Goal: Task Accomplishment & Management: Manage account settings

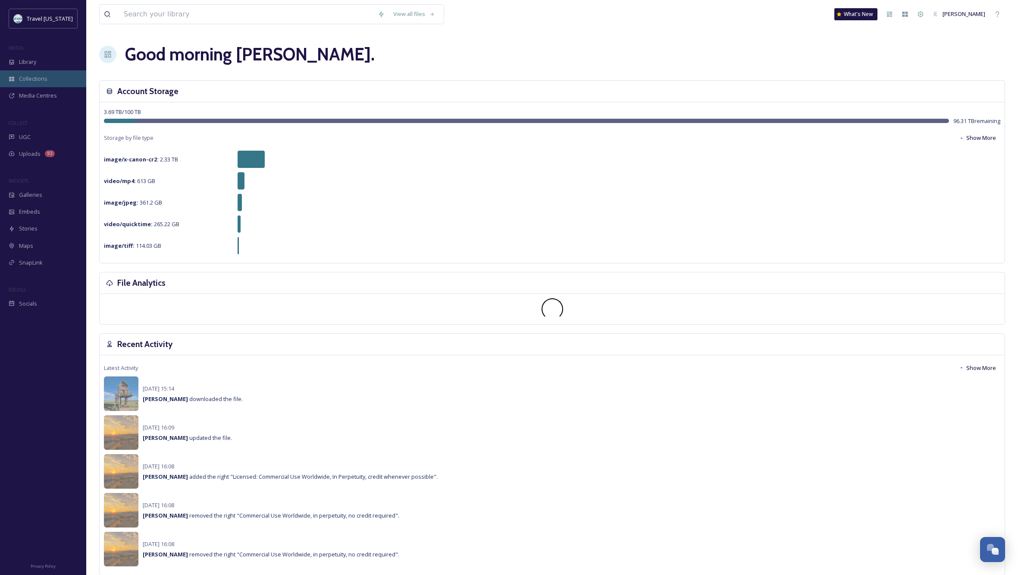
click at [35, 81] on span "Collections" at bounding box center [33, 79] width 28 height 8
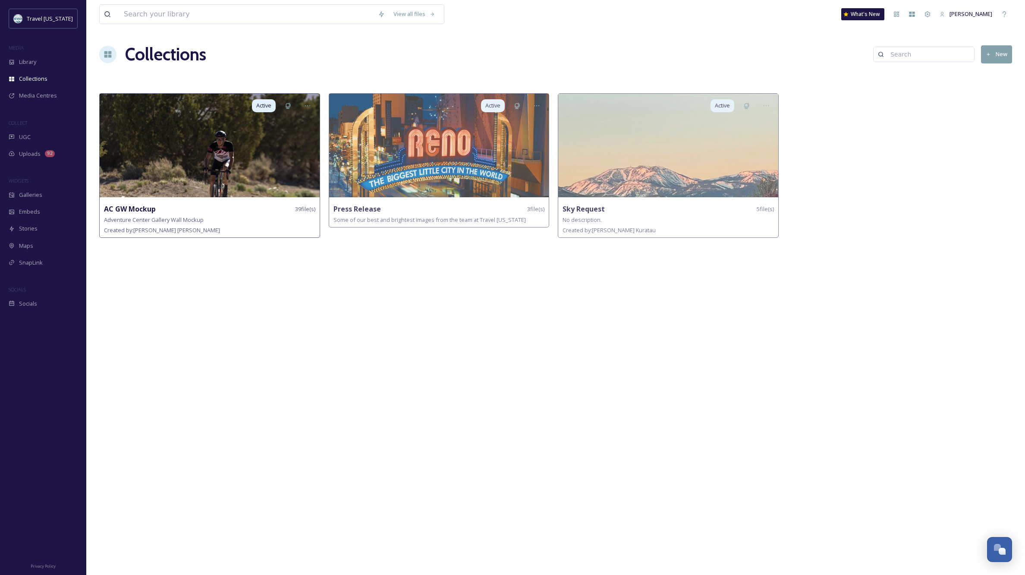
click at [241, 173] on img at bounding box center [210, 146] width 220 height 104
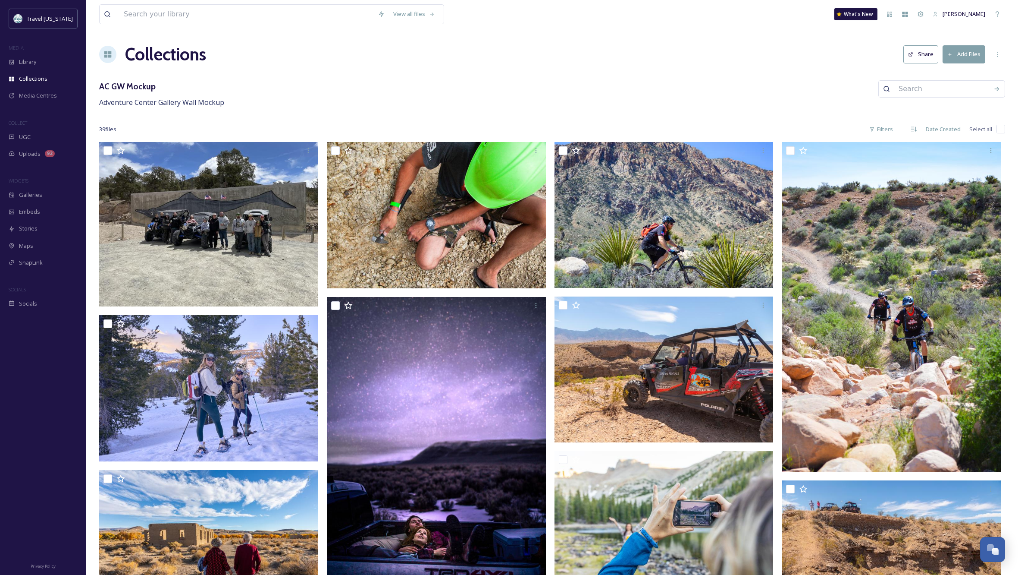
click at [964, 58] on button "Add Files" at bounding box center [964, 54] width 43 height 18
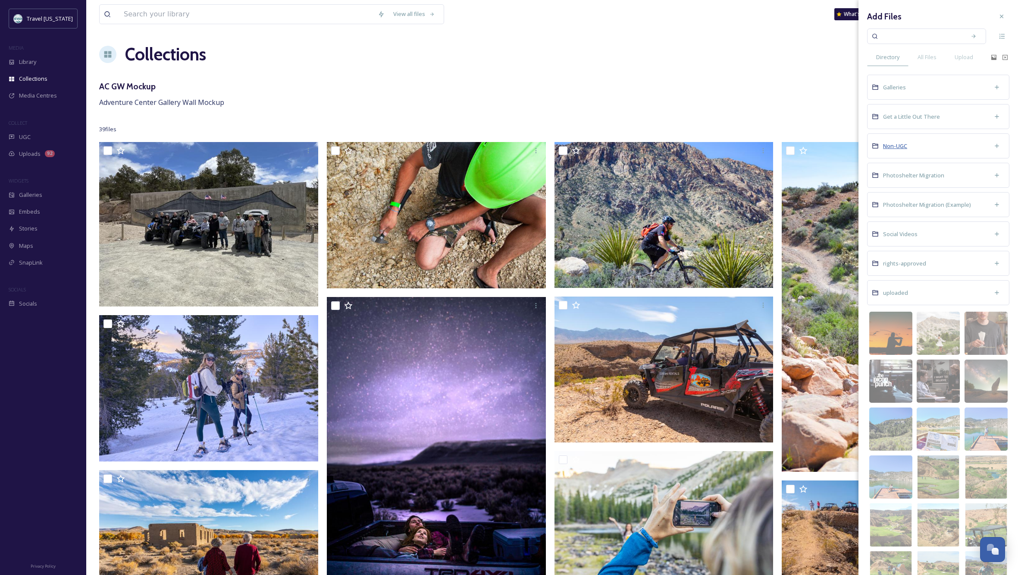
click at [897, 148] on span "Non-UGC" at bounding box center [895, 146] width 24 height 8
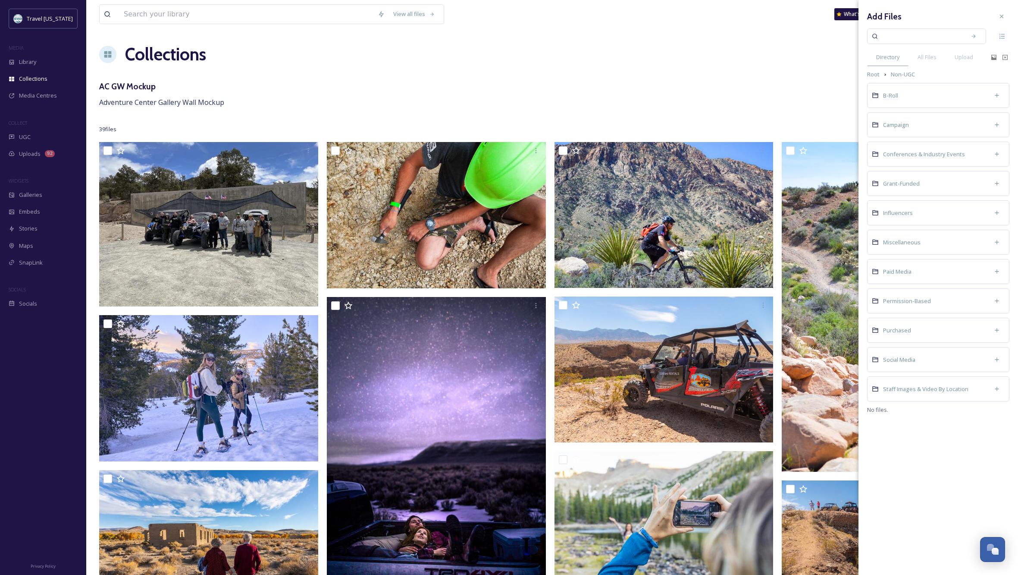
drag, startPoint x: 872, startPoint y: 74, endPoint x: 881, endPoint y: 74, distance: 9.5
click at [872, 74] on span "Root" at bounding box center [873, 74] width 13 height 8
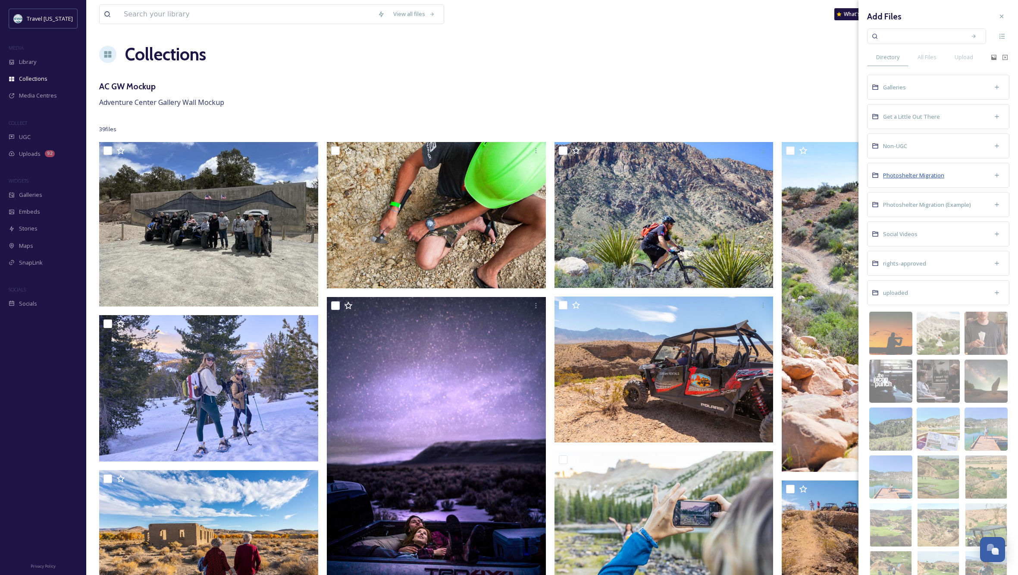
click at [930, 174] on span "Photoshelter Migration" at bounding box center [913, 175] width 61 height 8
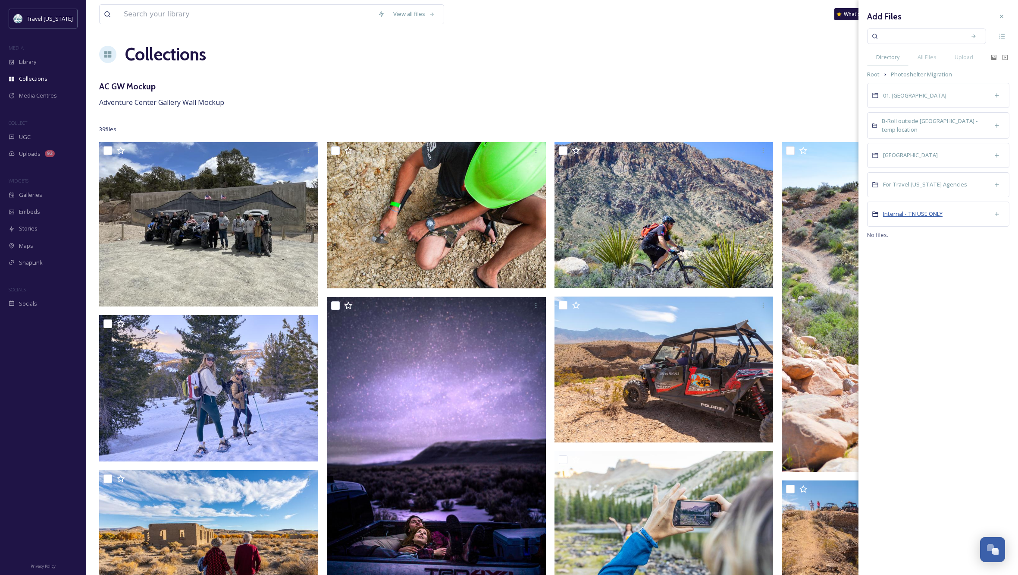
click at [912, 214] on span "Internal - TN USE ONLY" at bounding box center [913, 214] width 60 height 8
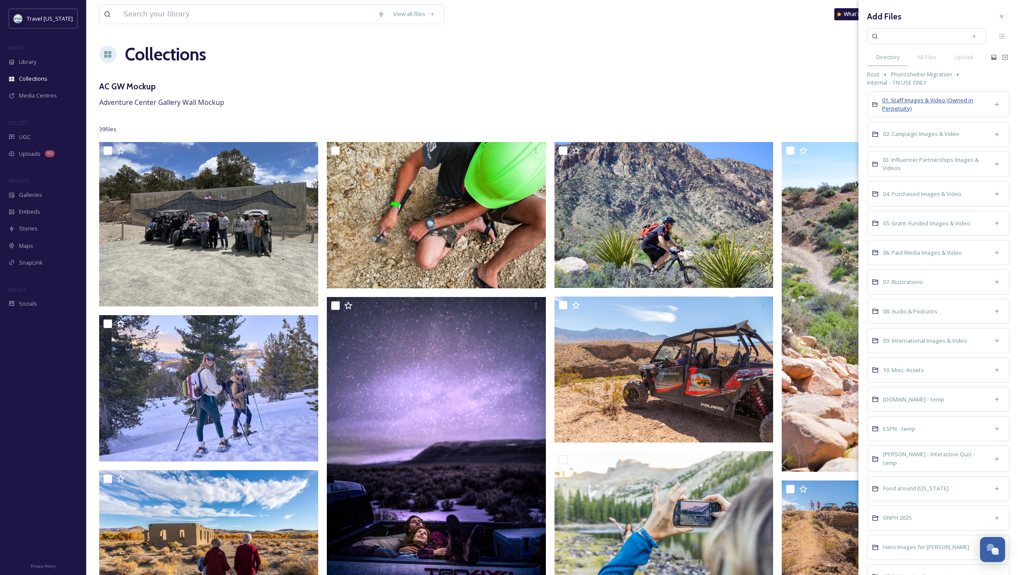
click at [919, 100] on span "01. Staff Images & Video (Owned in Perpetuity)" at bounding box center [927, 104] width 91 height 16
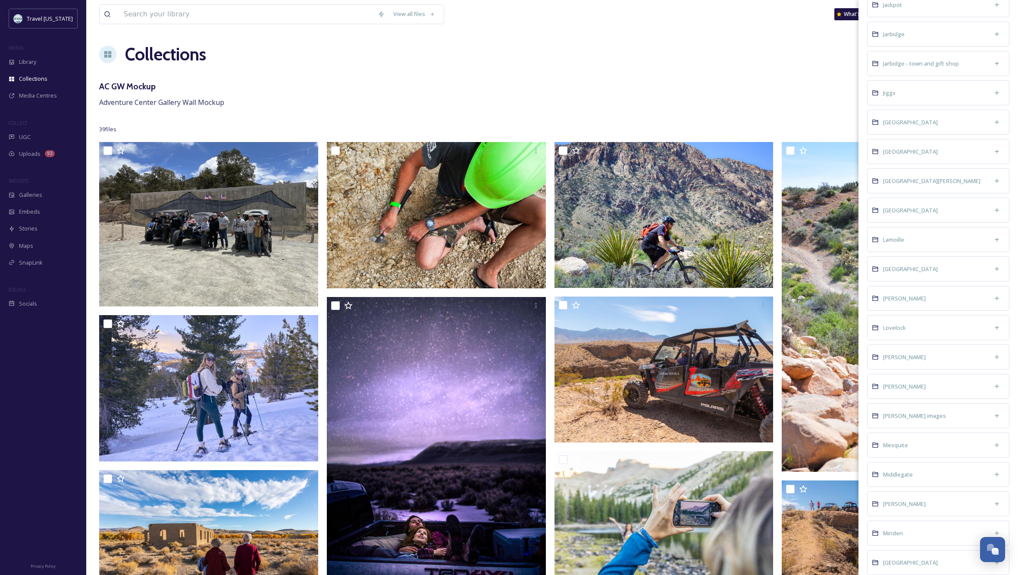
scroll to position [1370, 0]
click at [902, 269] on span "[GEOGRAPHIC_DATA]" at bounding box center [910, 268] width 55 height 8
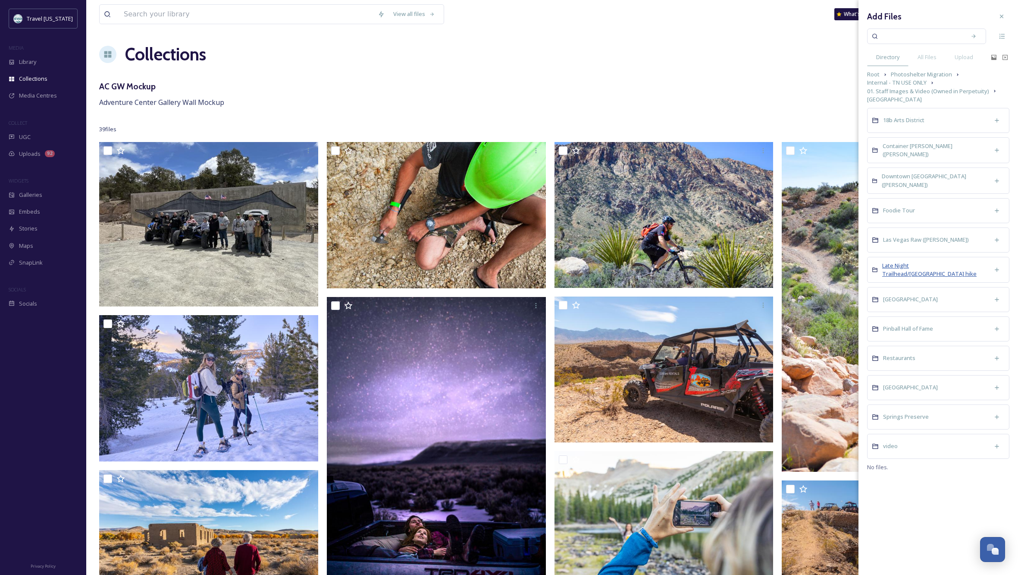
scroll to position [0, 0]
click at [925, 262] on span "Late Night Trailhead/[GEOGRAPHIC_DATA] hike" at bounding box center [929, 269] width 94 height 16
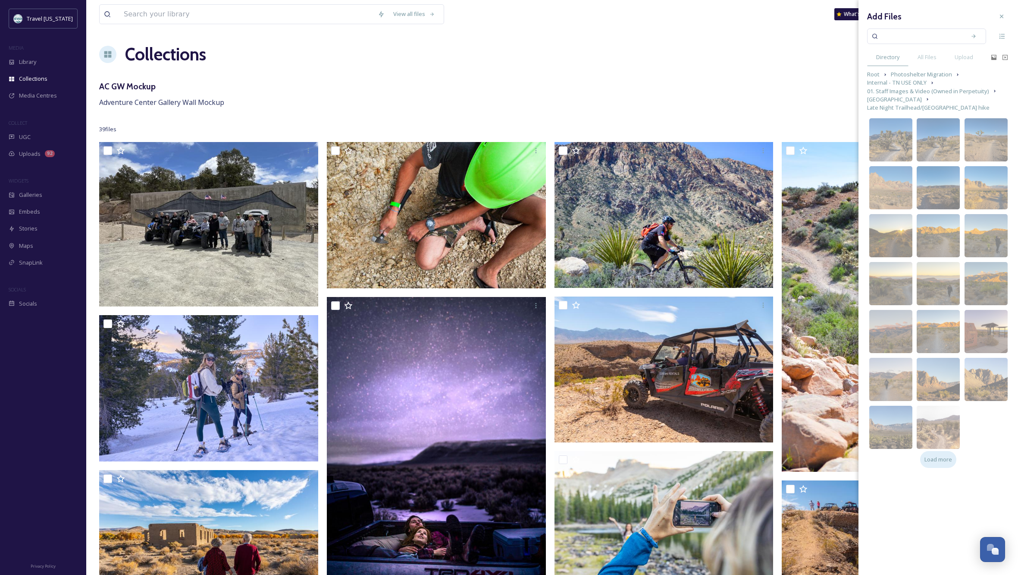
click at [938, 457] on span "Load more" at bounding box center [939, 459] width 28 height 8
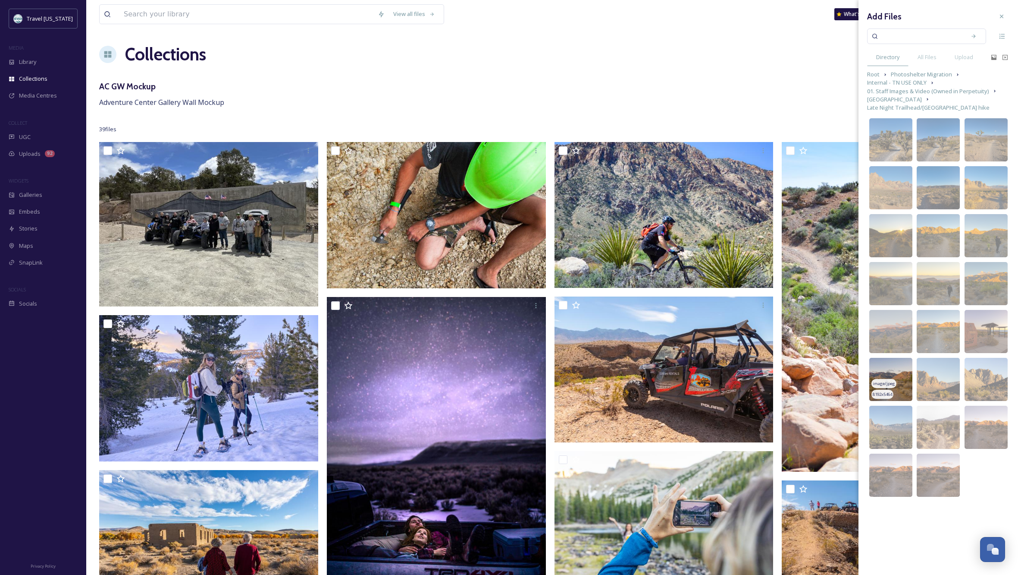
click at [892, 374] on img at bounding box center [891, 379] width 43 height 43
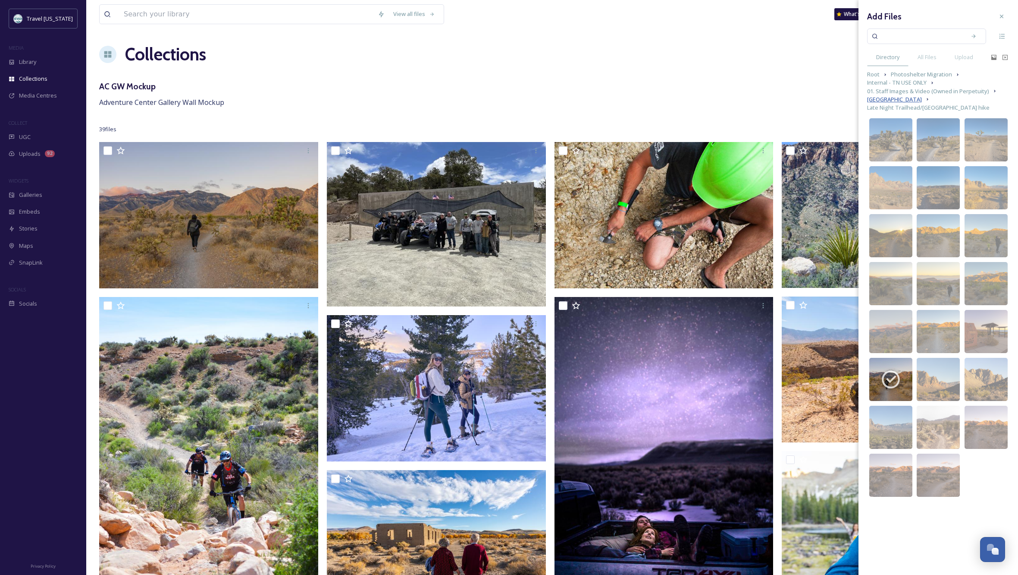
click at [883, 100] on span "[GEOGRAPHIC_DATA]" at bounding box center [894, 99] width 55 height 8
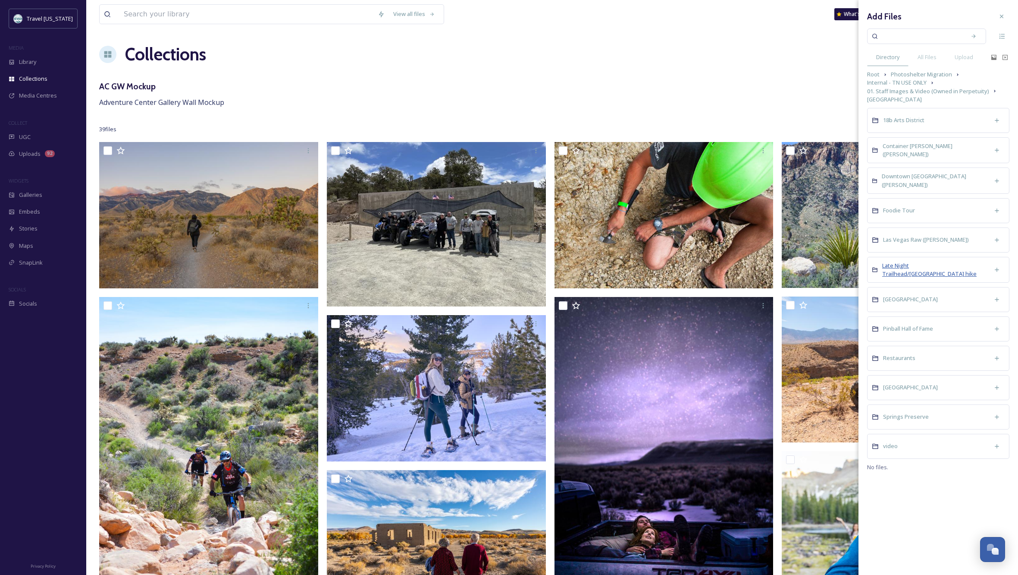
click at [888, 262] on span "Late Night Trailhead/[GEOGRAPHIC_DATA] hike" at bounding box center [929, 269] width 94 height 16
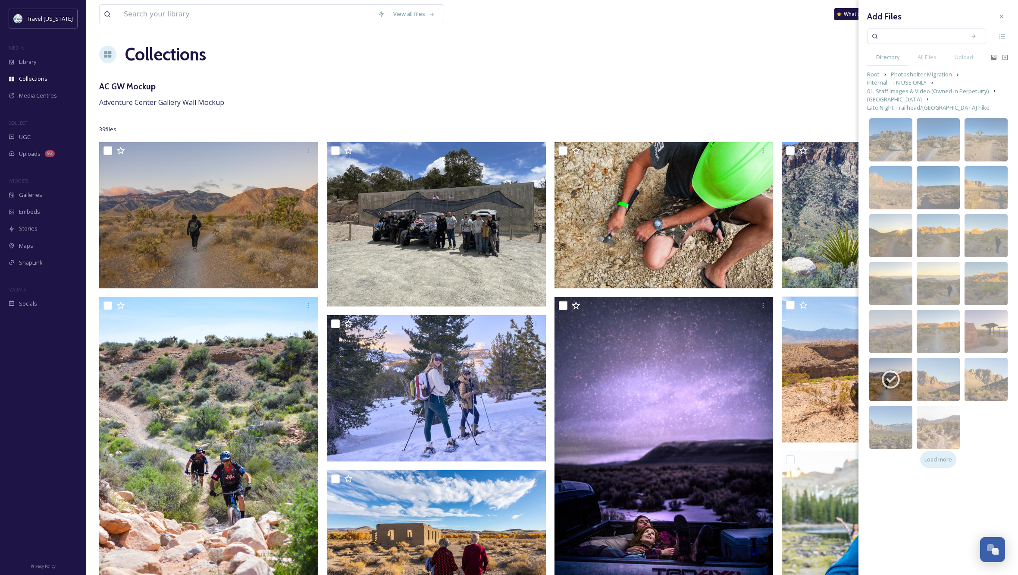
click at [933, 458] on span "Load more" at bounding box center [939, 459] width 28 height 8
click at [1002, 16] on icon at bounding box center [1001, 16] width 7 height 7
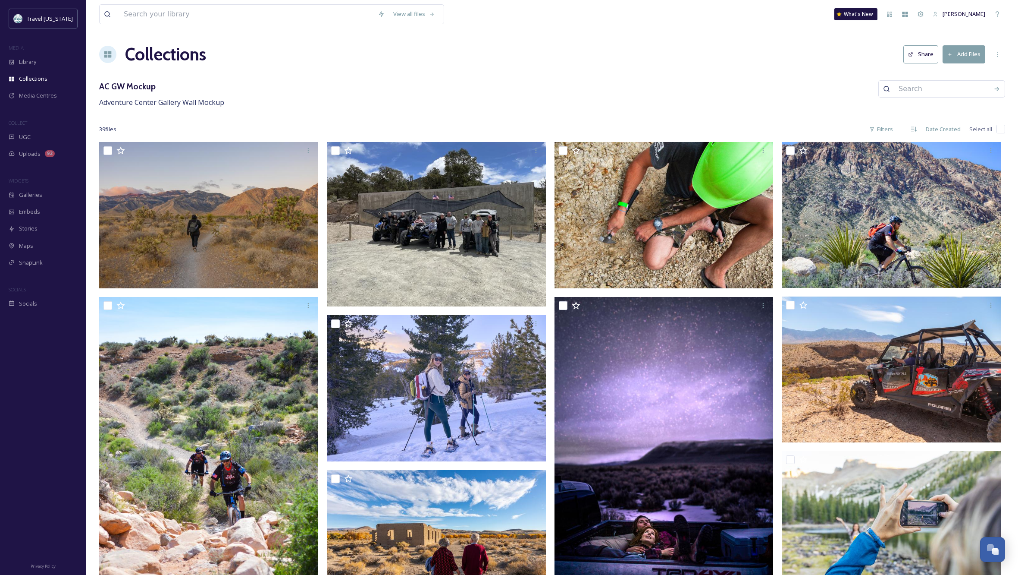
click at [965, 52] on button "Add Files" at bounding box center [964, 54] width 43 height 18
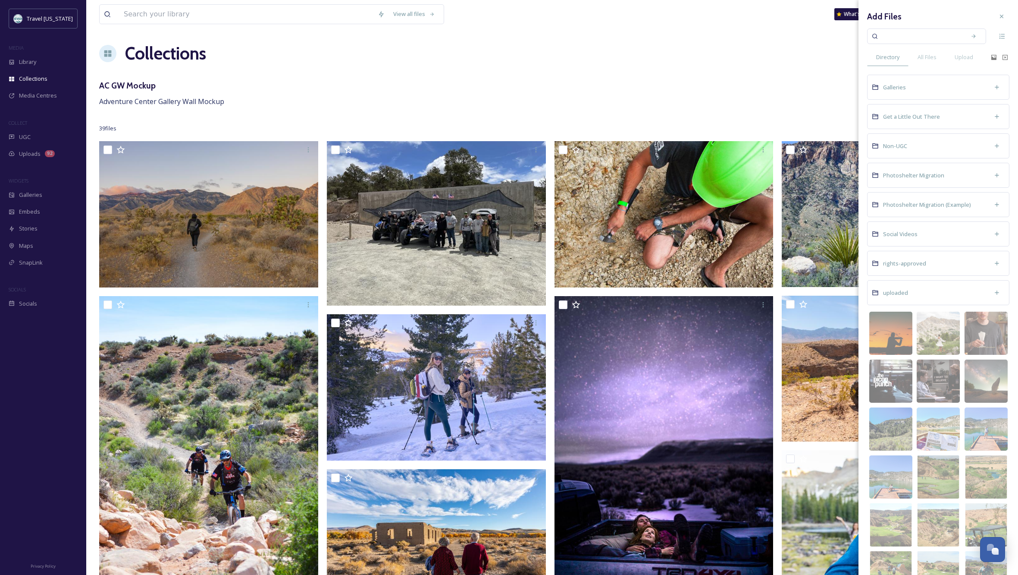
scroll to position [1, 0]
click at [929, 174] on span "Photoshelter Migration" at bounding box center [913, 175] width 61 height 8
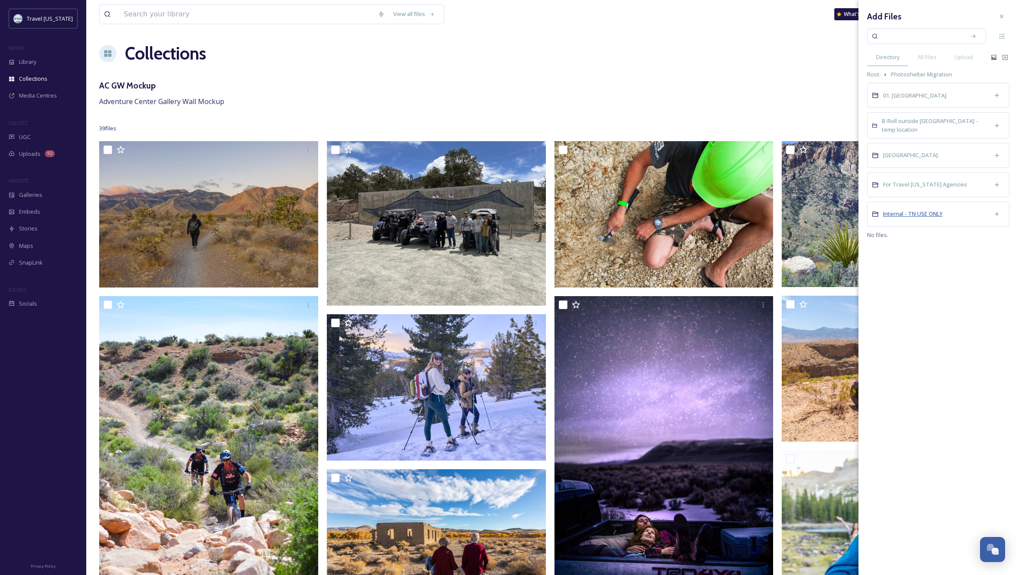
click at [921, 211] on span "Internal - TN USE ONLY" at bounding box center [913, 214] width 60 height 8
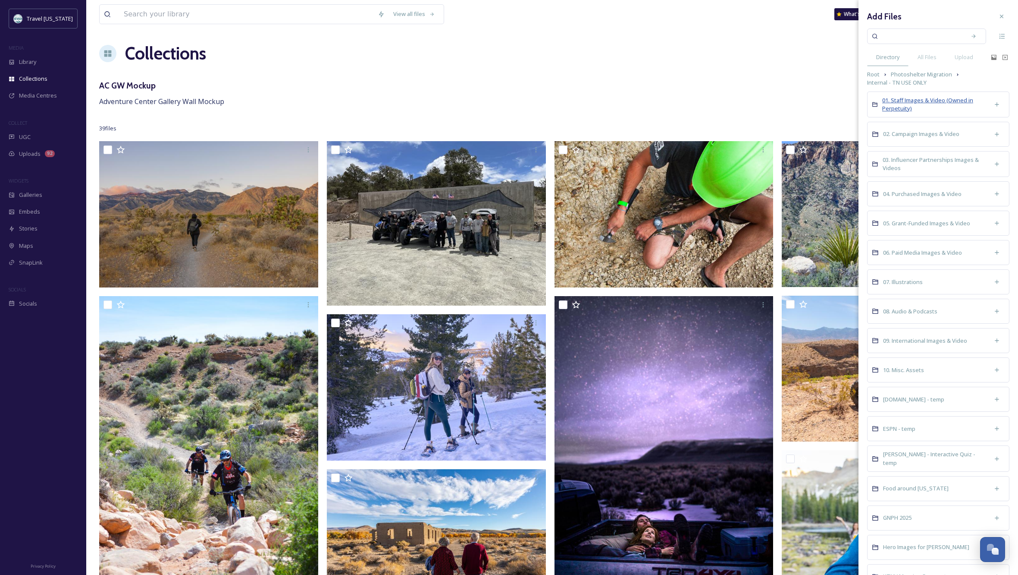
click at [901, 100] on span "01. Staff Images & Video (Owned in Perpetuity)" at bounding box center [927, 104] width 91 height 16
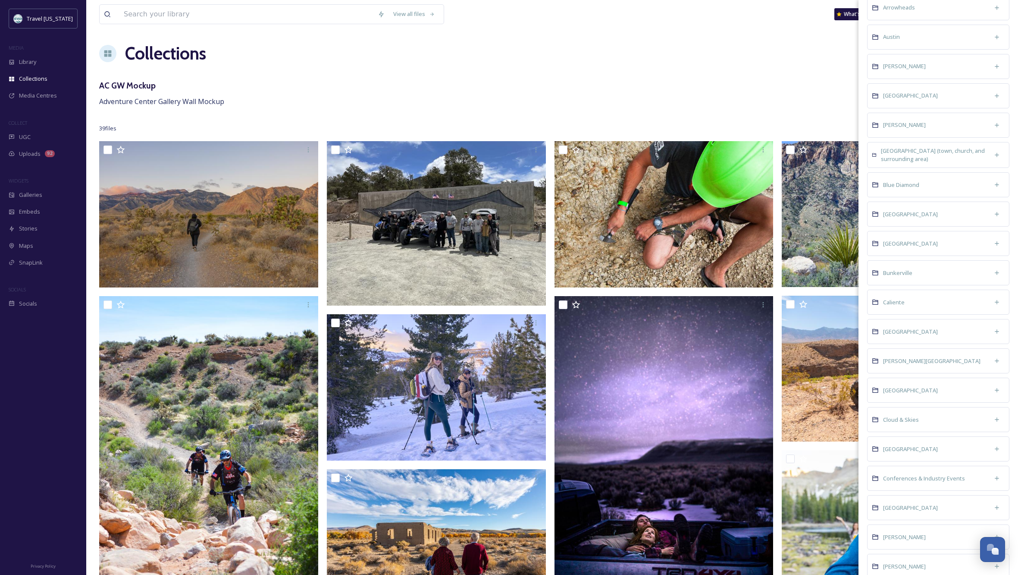
scroll to position [194, 0]
click at [896, 302] on span "Caliente" at bounding box center [894, 301] width 22 height 8
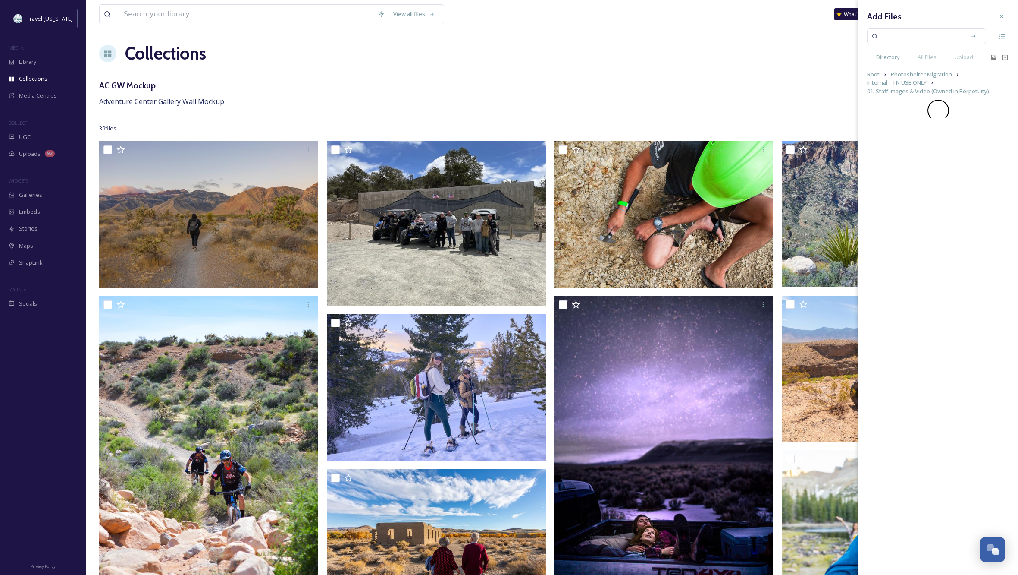
scroll to position [0, 0]
click at [909, 83] on span "Internal - TN USE ONLY" at bounding box center [897, 82] width 60 height 8
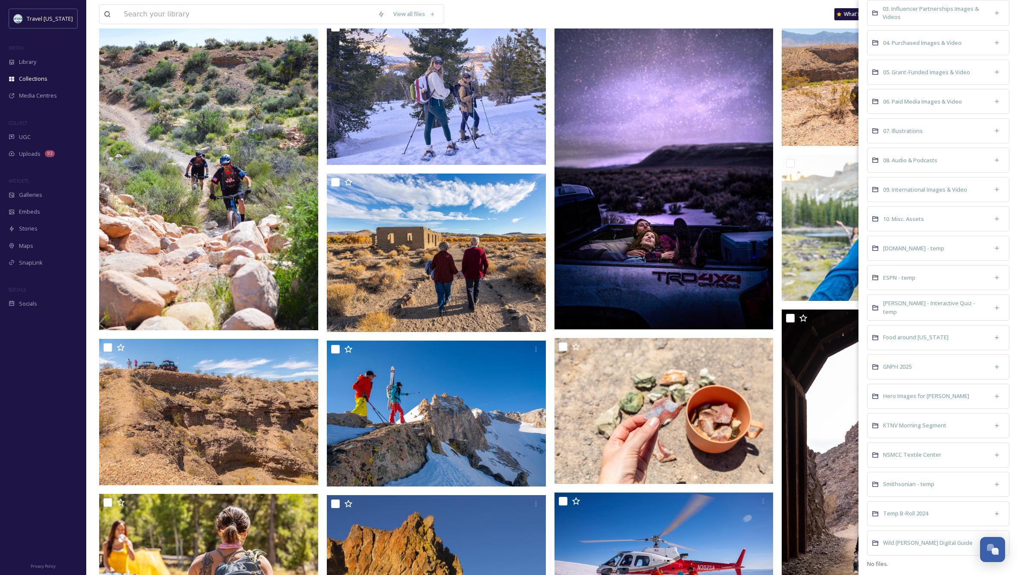
scroll to position [297, 0]
click at [911, 423] on span "KTNV Morning Segment" at bounding box center [914, 425] width 63 height 8
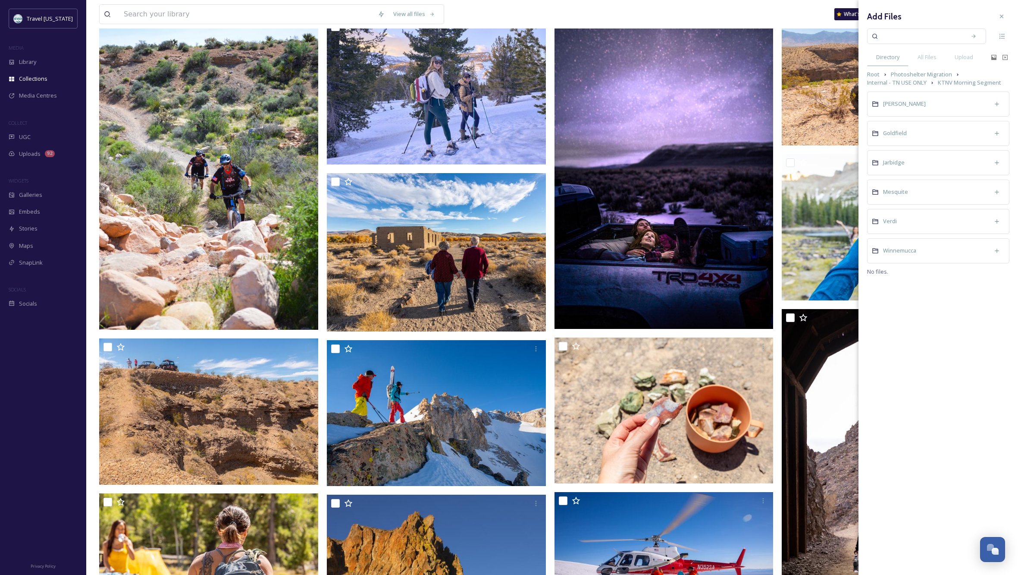
scroll to position [296, 0]
click at [897, 192] on span "Mesquite" at bounding box center [895, 192] width 25 height 8
click at [906, 81] on span "Internal - TN USE ONLY" at bounding box center [897, 82] width 60 height 8
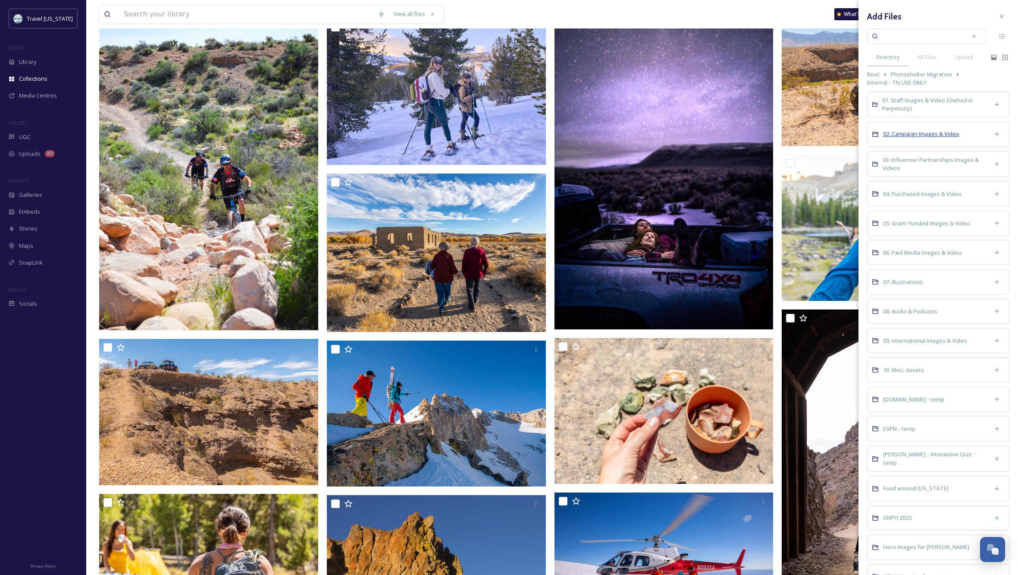
click at [906, 136] on span "02. Campaign Images & Video" at bounding box center [921, 134] width 76 height 8
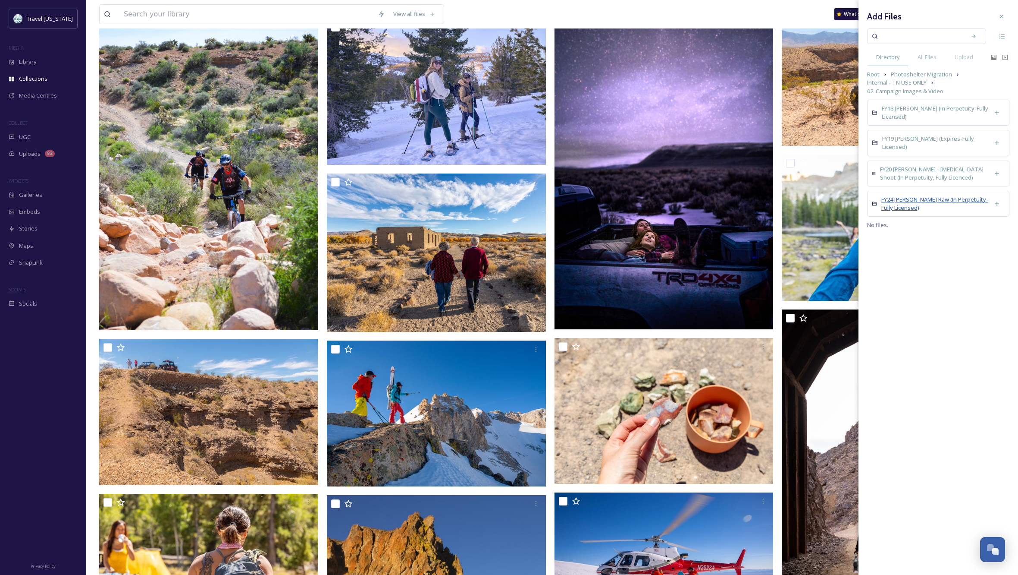
click at [902, 198] on span "FY24 [PERSON_NAME] Raw (In Perpetuity-Fully Licensed)" at bounding box center [935, 203] width 107 height 16
click at [904, 89] on span "02. Campaign Images & Video" at bounding box center [905, 91] width 76 height 8
click at [918, 107] on span "FY18 [PERSON_NAME] (In Perpetuity-Fully Licensed)" at bounding box center [935, 112] width 107 height 16
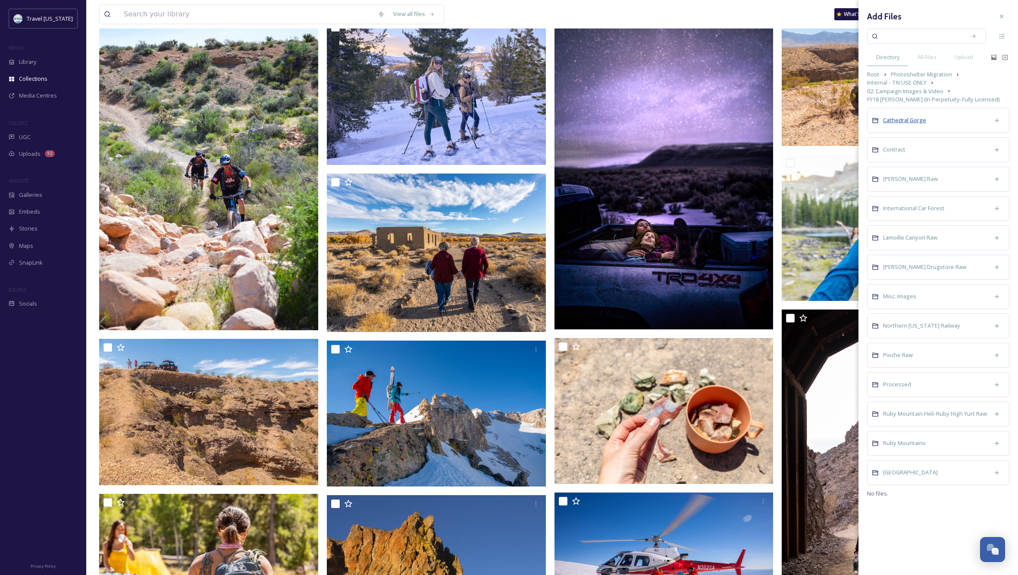
click at [904, 120] on span "Cathedral Gorge" at bounding box center [904, 120] width 43 height 8
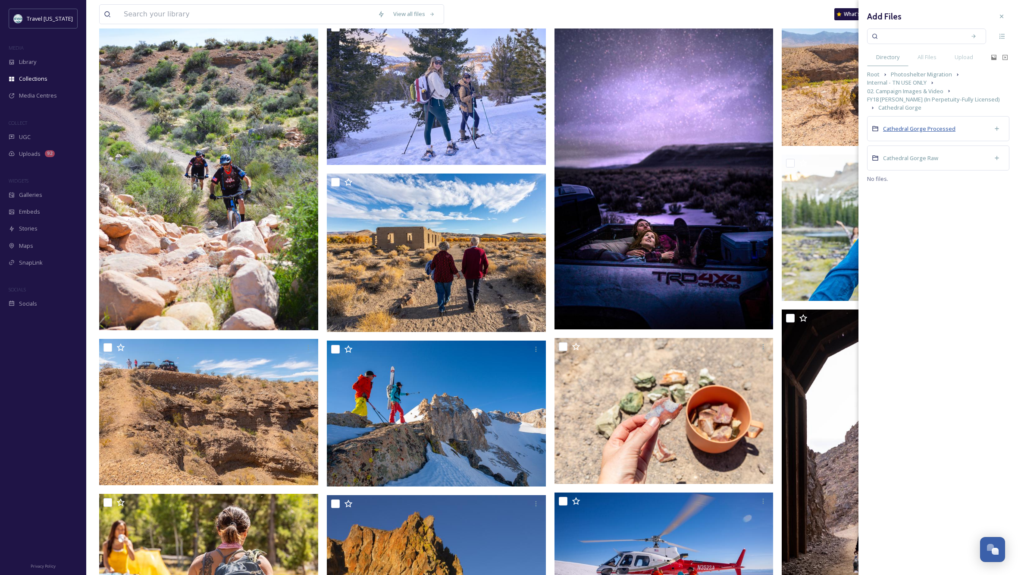
click at [935, 129] on span "Cathedral Gorge Processed" at bounding box center [919, 129] width 72 height 8
click at [905, 97] on span "FY18 [PERSON_NAME] (In Perpetuity-Fully Licensed)" at bounding box center [933, 99] width 133 height 8
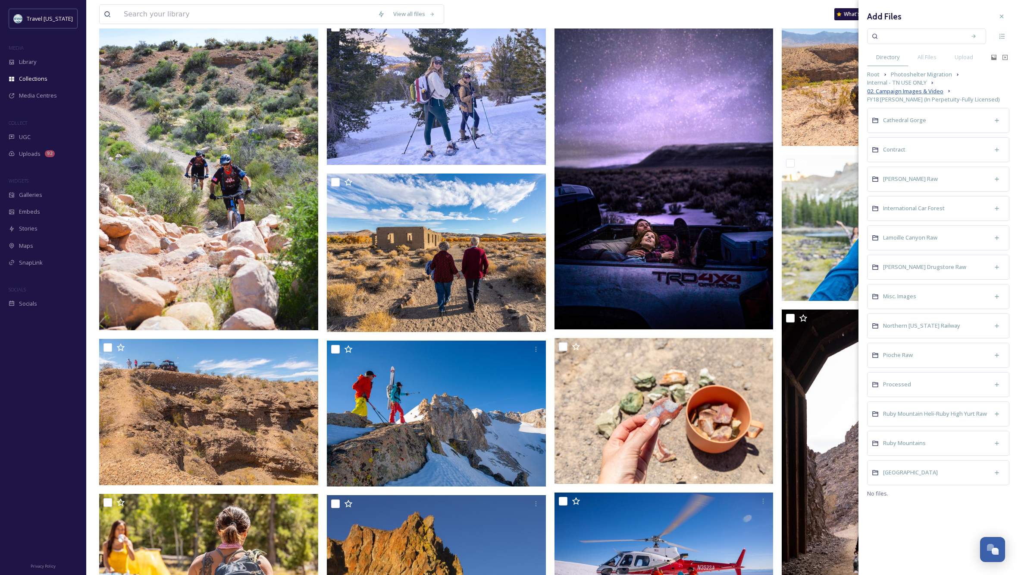
click at [916, 92] on span "02. Campaign Images & Video" at bounding box center [905, 91] width 76 height 8
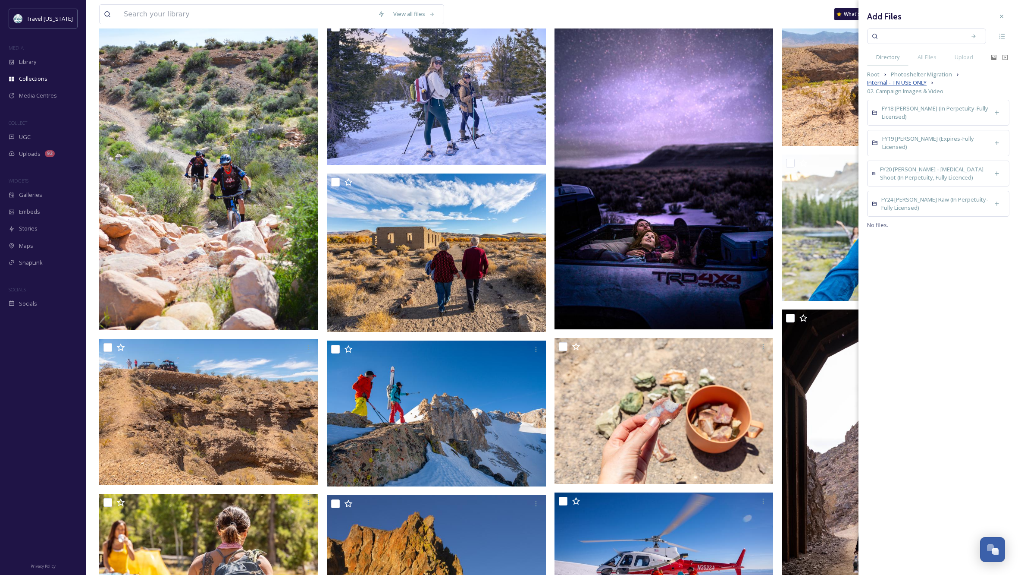
click at [908, 82] on span "Internal - TN USE ONLY" at bounding box center [897, 82] width 60 height 8
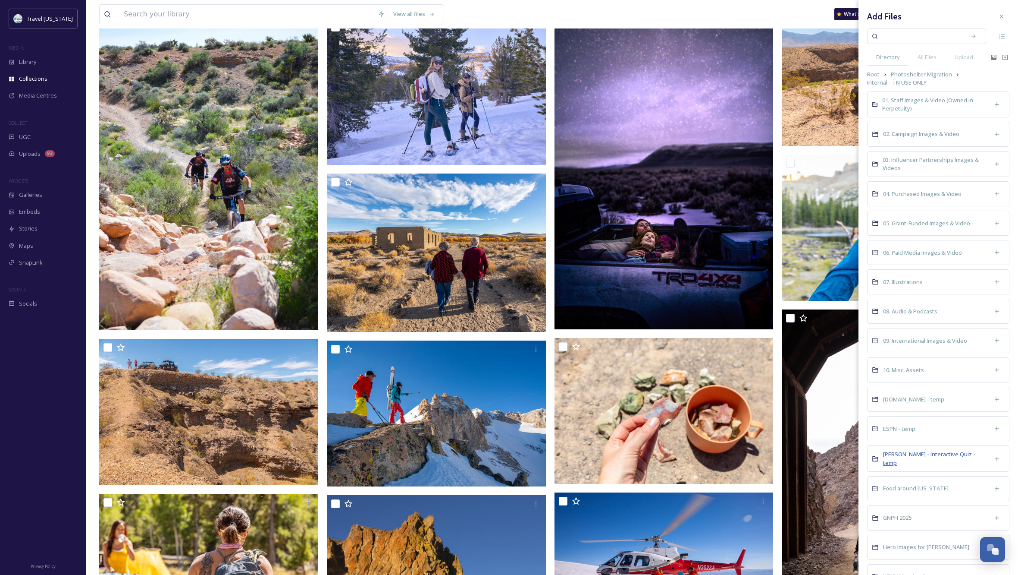
click at [927, 457] on span "[PERSON_NAME] - Interactive Quiz - temp" at bounding box center [929, 458] width 92 height 16
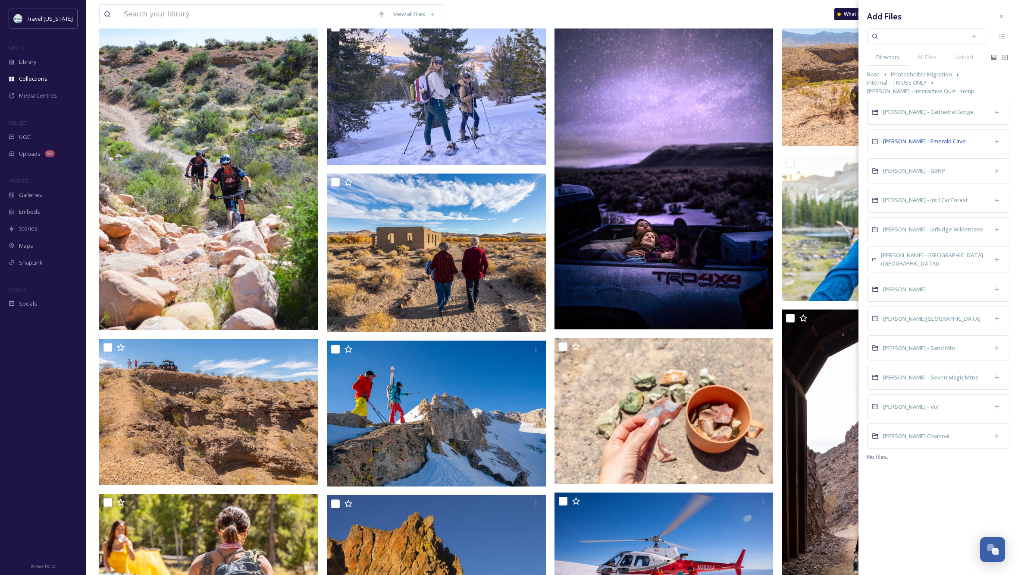
click at [927, 139] on span "[PERSON_NAME] - Emerald Cave" at bounding box center [924, 141] width 83 height 8
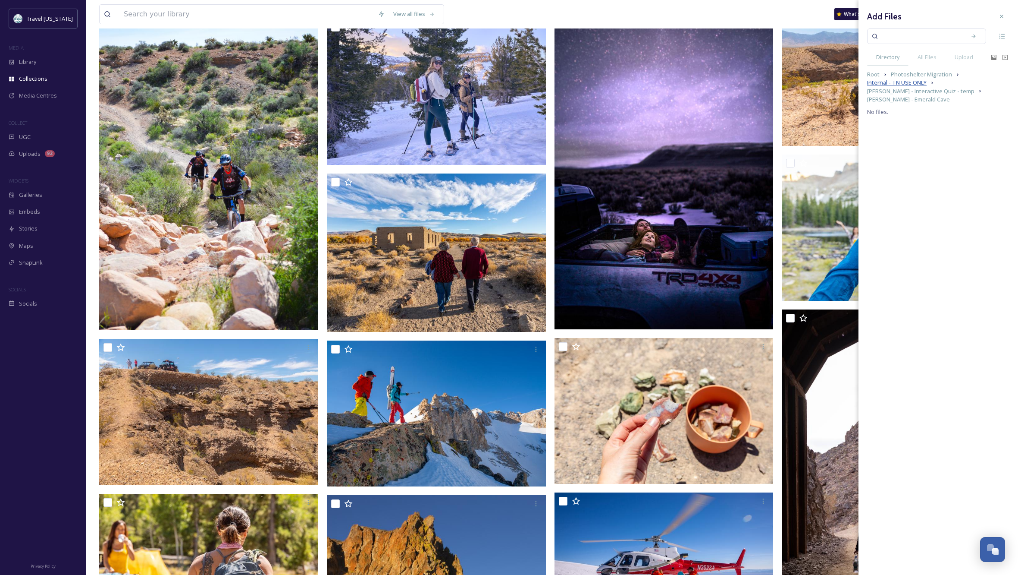
click at [907, 83] on span "Internal - TN USE ONLY" at bounding box center [897, 82] width 60 height 8
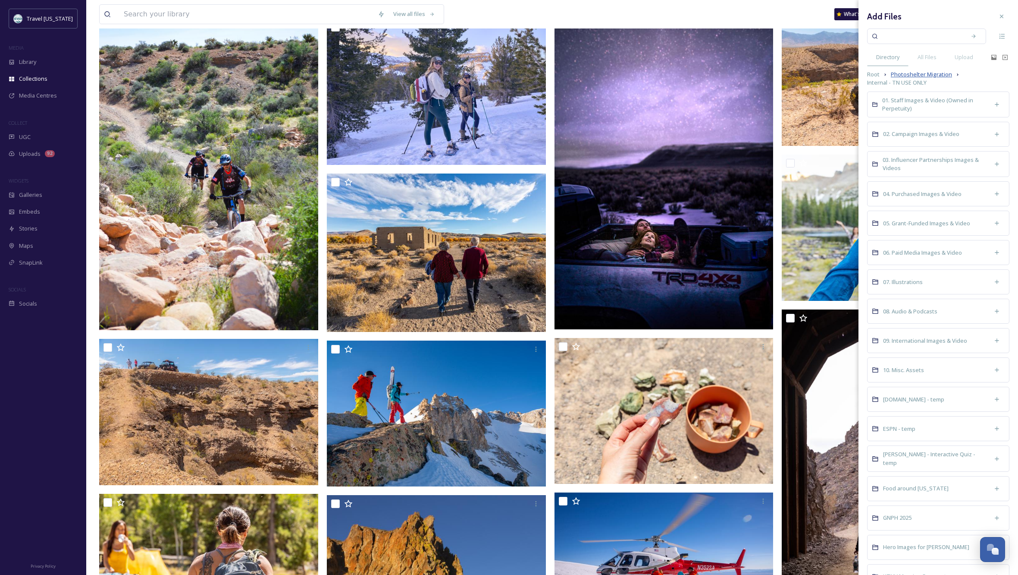
click at [915, 75] on span "Photoshelter Migration" at bounding box center [921, 74] width 61 height 8
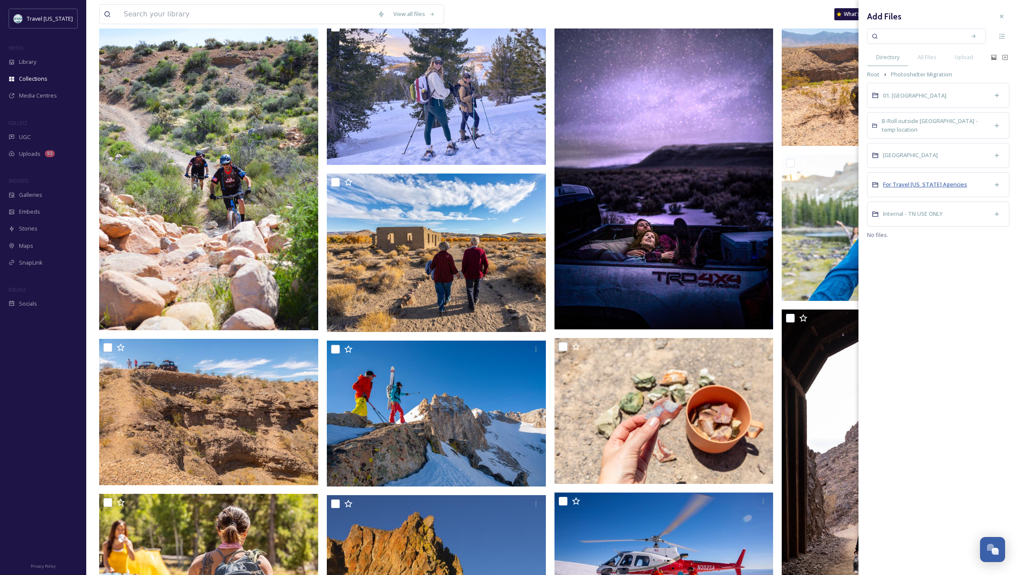
click at [927, 183] on span "For Travel [US_STATE] Agencies" at bounding box center [925, 184] width 84 height 8
click at [918, 251] on span "Adventure Guide" at bounding box center [905, 251] width 45 height 8
click at [921, 189] on span "Random outdoor adventure photos" at bounding box center [930, 192] width 94 height 8
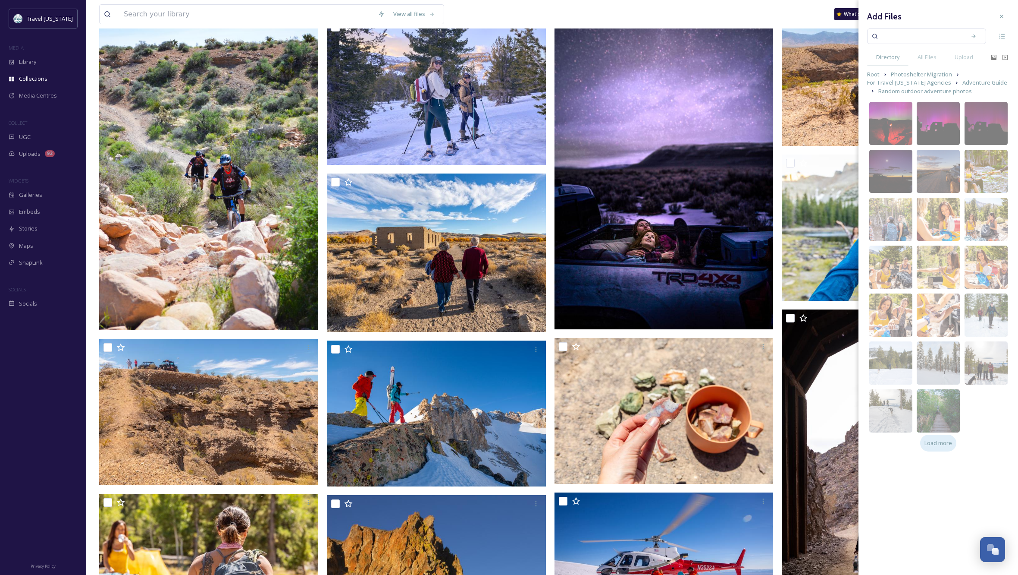
click at [936, 440] on span "Load more" at bounding box center [939, 443] width 28 height 8
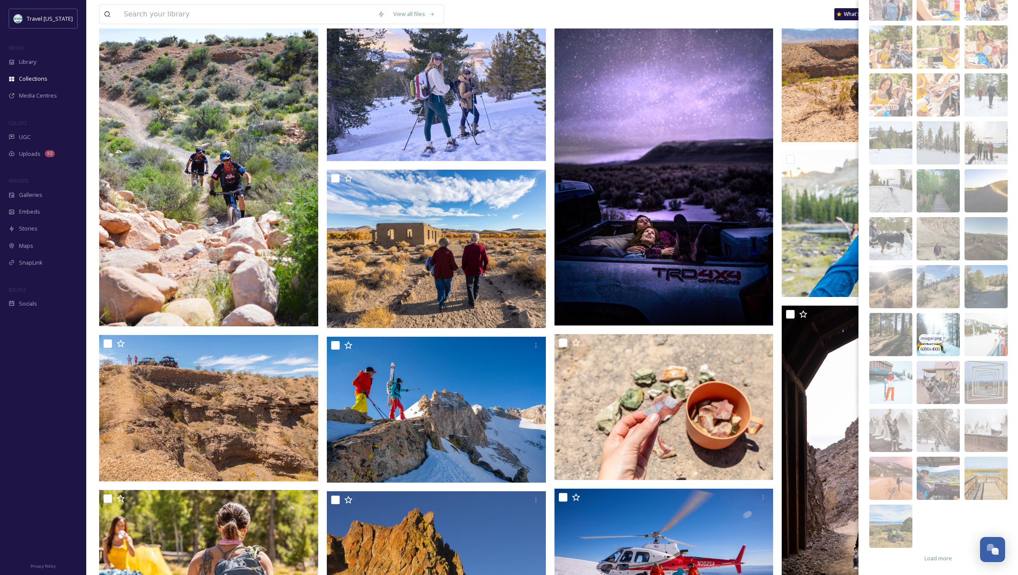
scroll to position [301, 0]
click at [934, 466] on img at bounding box center [938, 477] width 43 height 43
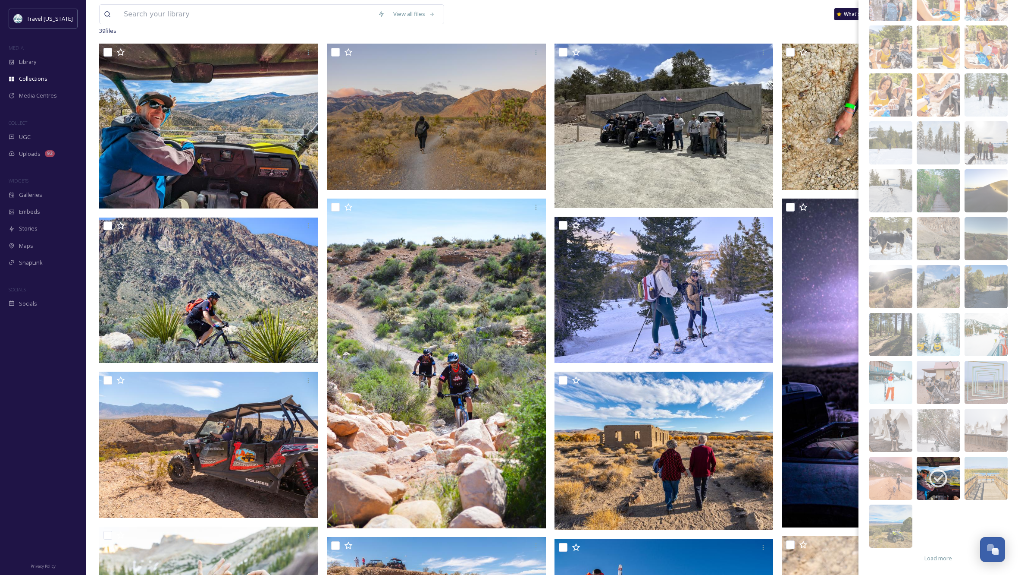
scroll to position [97, 0]
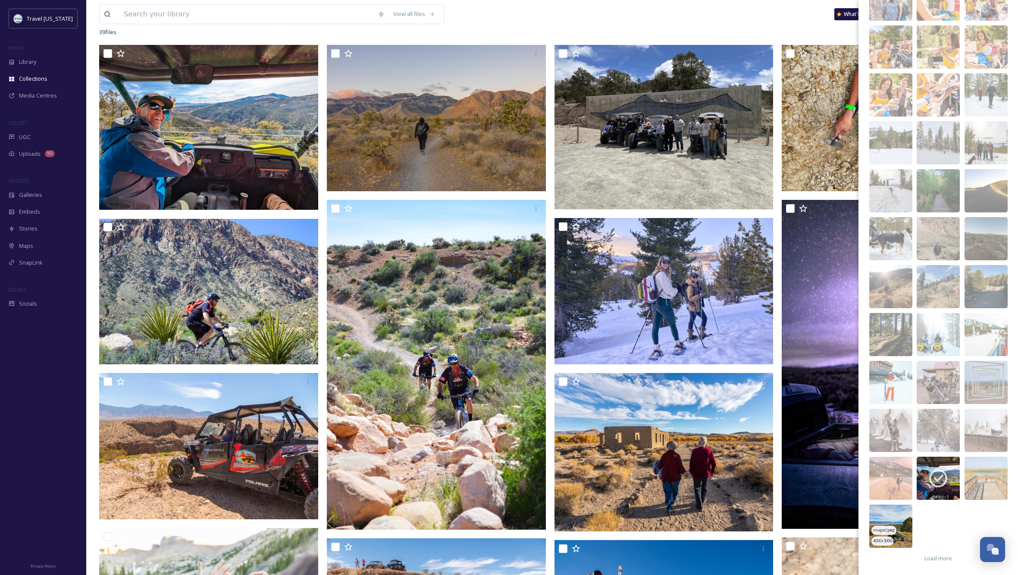
click at [889, 521] on img at bounding box center [891, 525] width 43 height 43
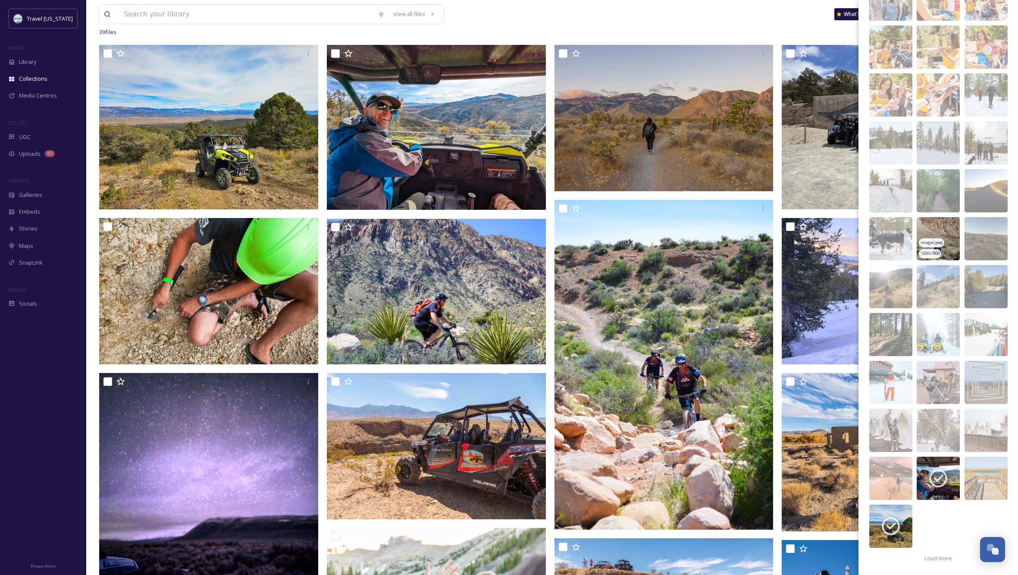
click at [940, 226] on img at bounding box center [938, 238] width 43 height 43
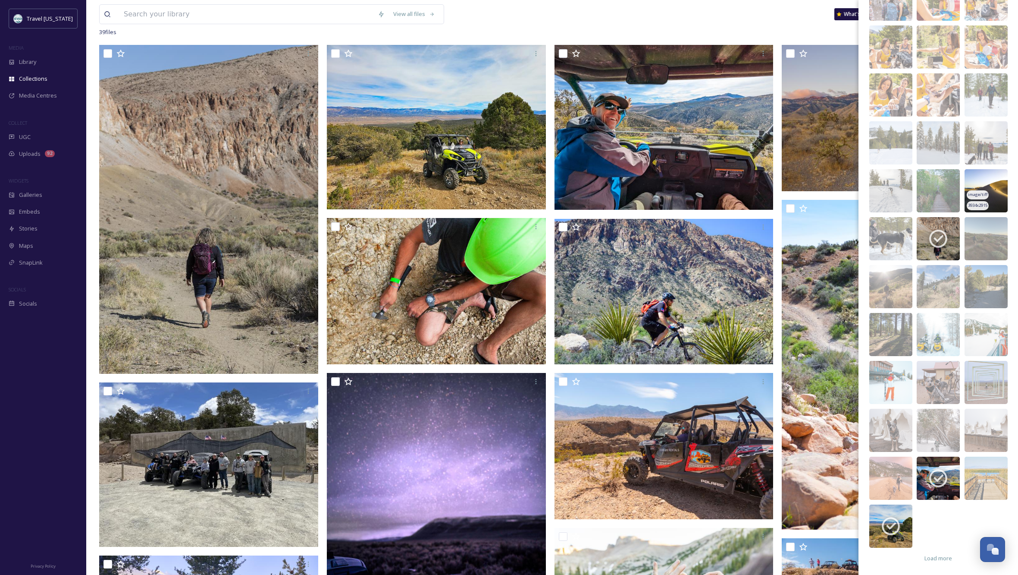
click at [995, 190] on img at bounding box center [986, 190] width 43 height 43
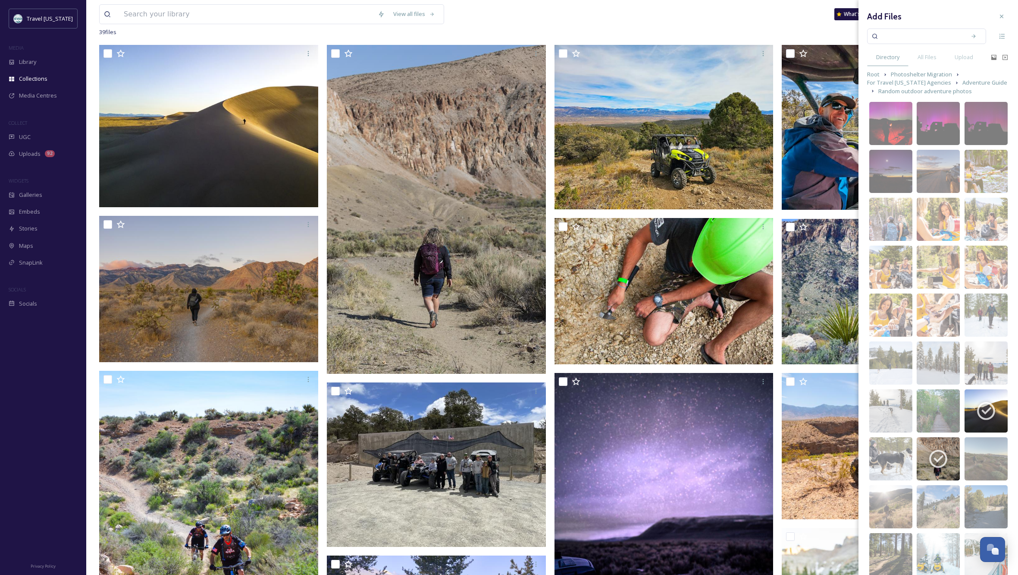
scroll to position [0, 0]
click at [963, 82] on span "Adventure Guide" at bounding box center [985, 82] width 45 height 8
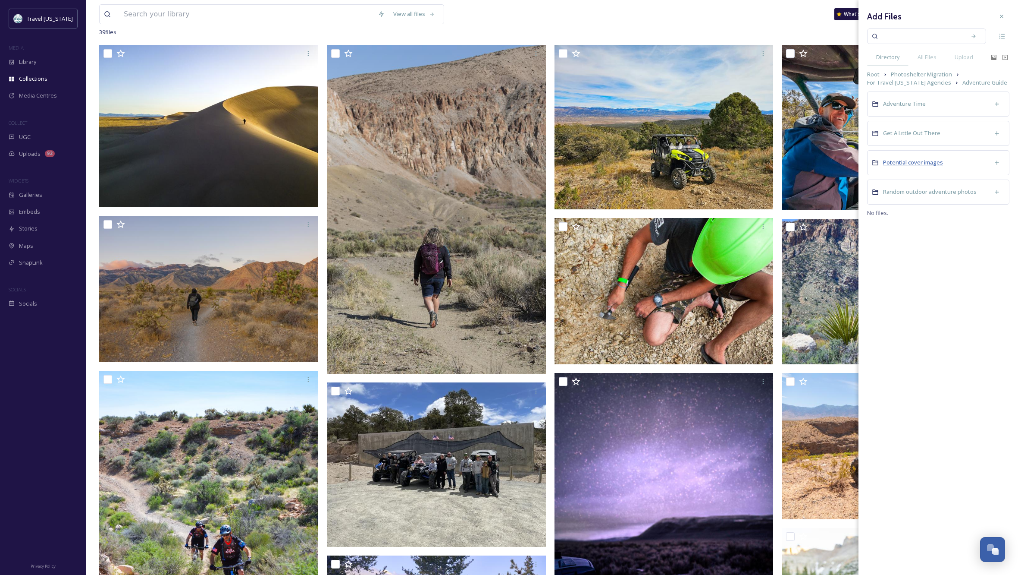
click at [929, 163] on span "Potential cover images" at bounding box center [913, 162] width 60 height 8
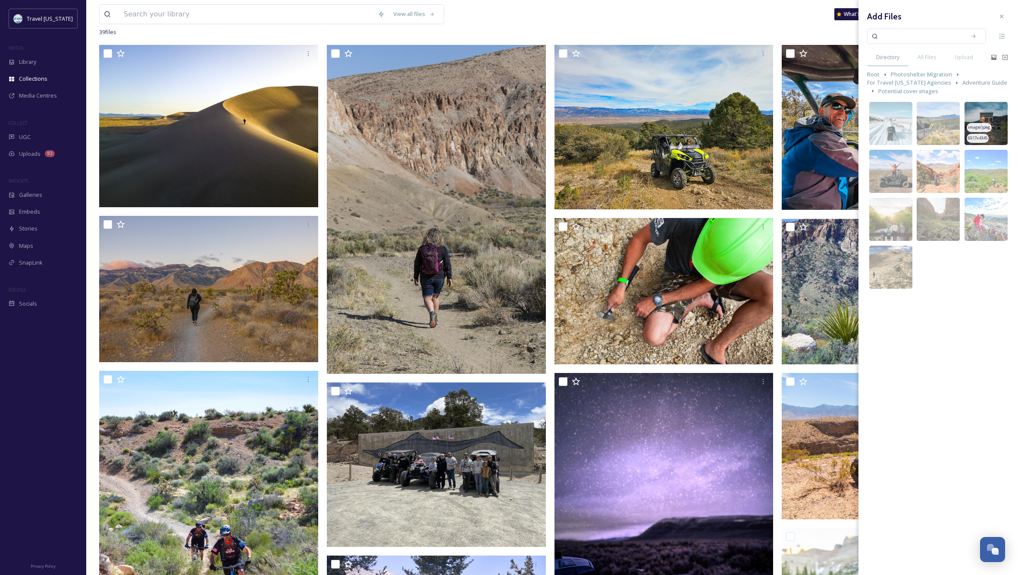
click at [995, 130] on img at bounding box center [986, 123] width 43 height 43
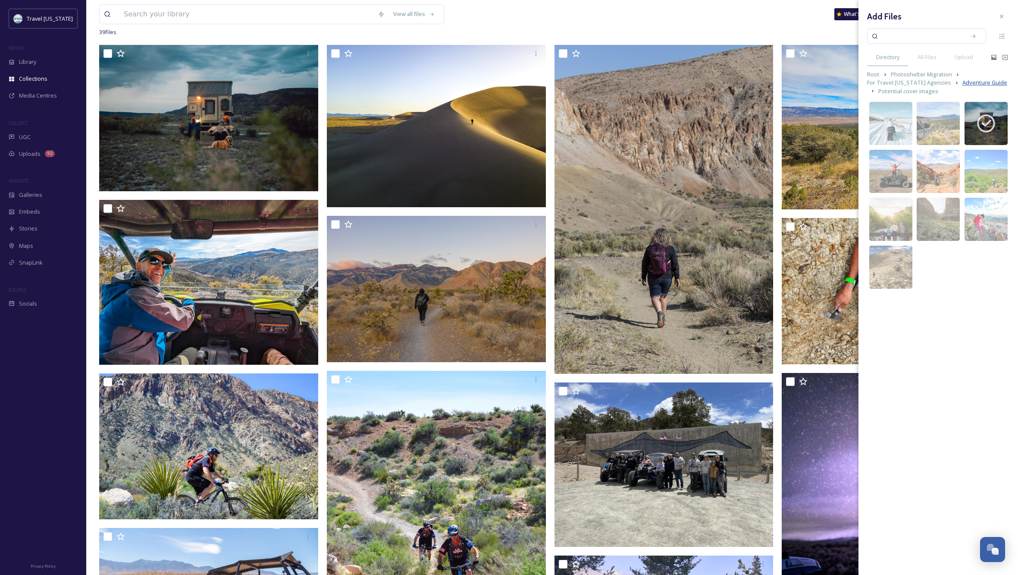
click at [974, 83] on span "Adventure Guide" at bounding box center [985, 82] width 45 height 8
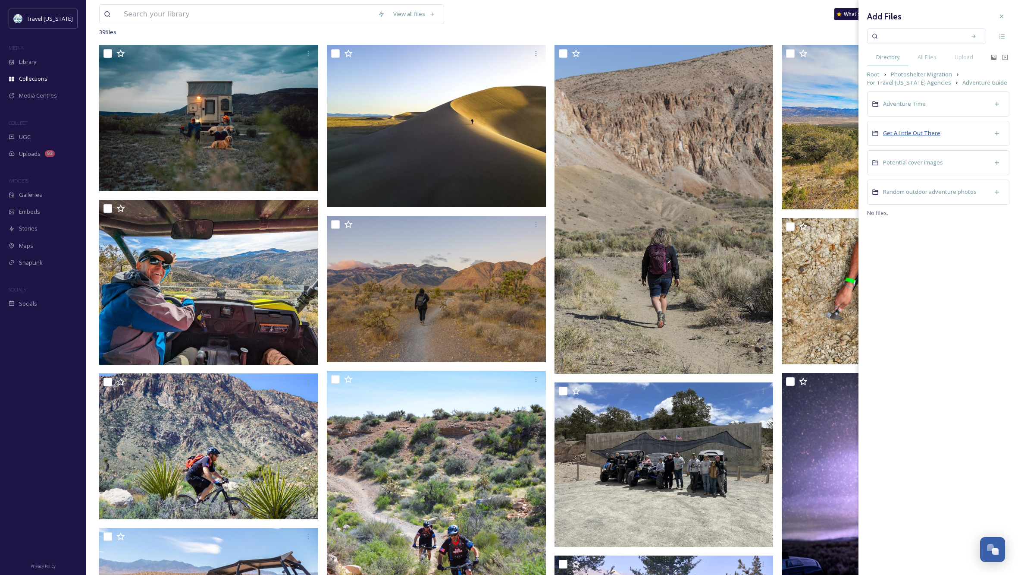
click at [926, 134] on span "Get A Little Out There" at bounding box center [911, 133] width 57 height 8
click at [976, 82] on span "Adventure Guide" at bounding box center [985, 82] width 45 height 8
click at [904, 101] on span "Adventure Time" at bounding box center [904, 104] width 43 height 8
click at [897, 201] on span "Fishing" at bounding box center [892, 200] width 19 height 8
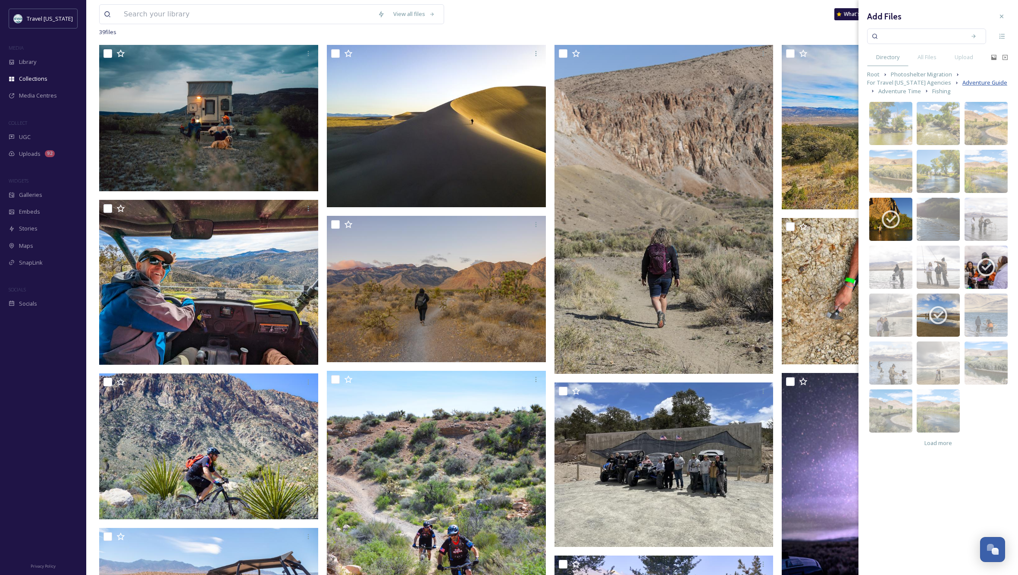
click at [964, 82] on span "Adventure Guide" at bounding box center [985, 82] width 45 height 8
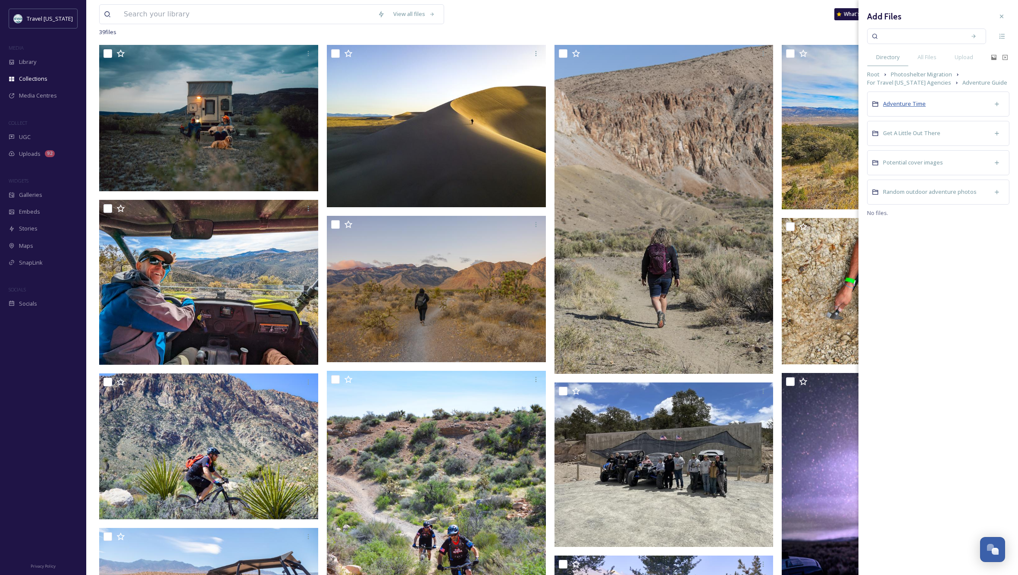
click at [910, 104] on span "Adventure Time" at bounding box center [904, 104] width 43 height 8
click at [877, 75] on span "Root" at bounding box center [873, 74] width 13 height 8
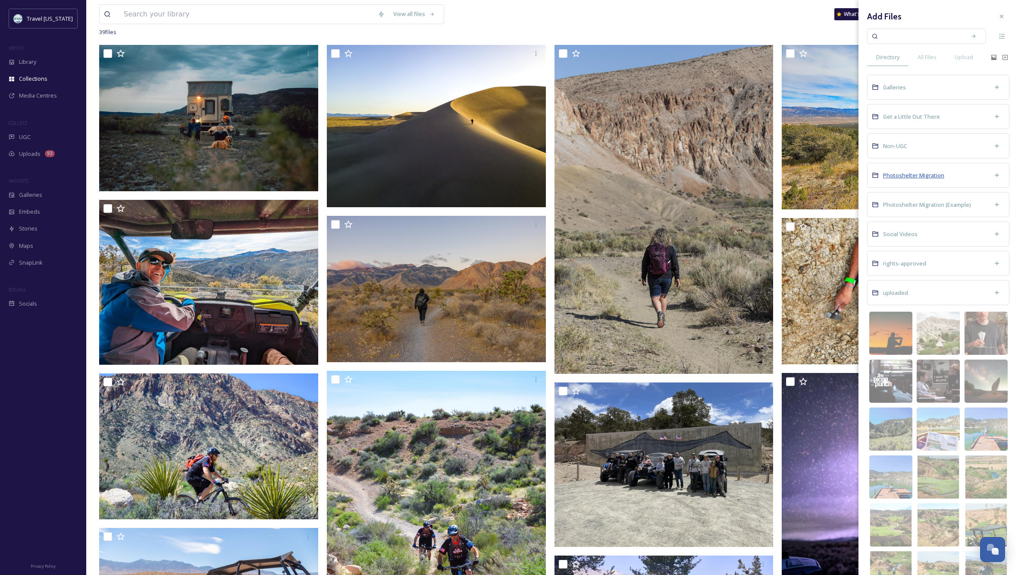
click at [920, 177] on span "Photoshelter Migration" at bounding box center [913, 175] width 61 height 8
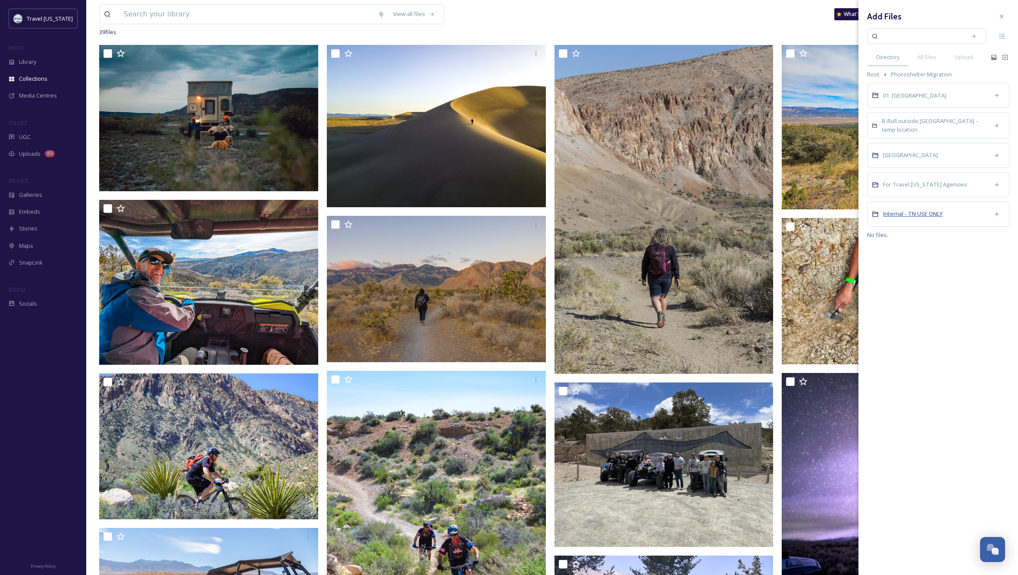
click at [914, 211] on span "Internal - TN USE ONLY" at bounding box center [913, 214] width 60 height 8
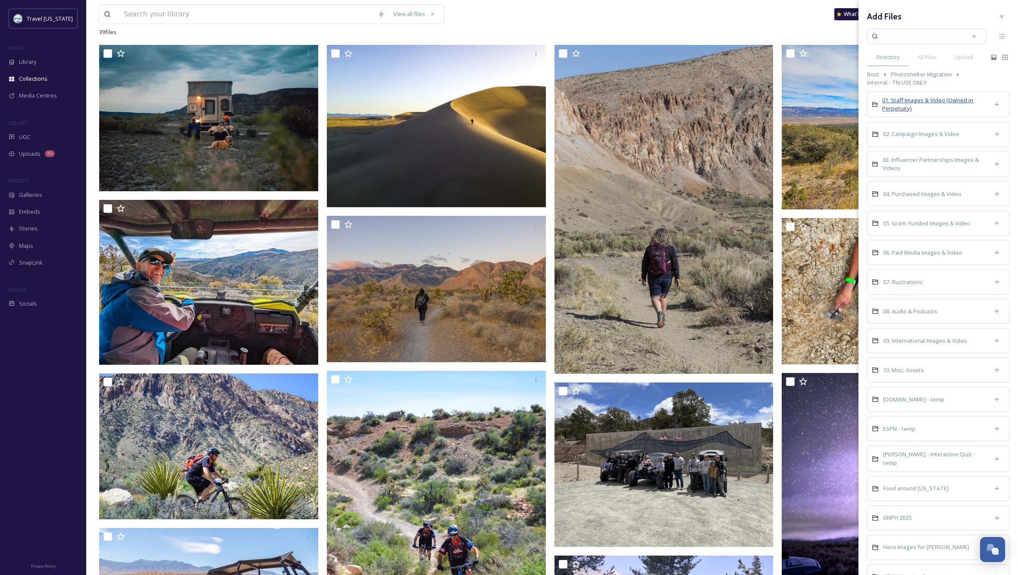
click at [919, 99] on span "01. Staff Images & Video (Owned in Perpetuity)" at bounding box center [927, 104] width 91 height 16
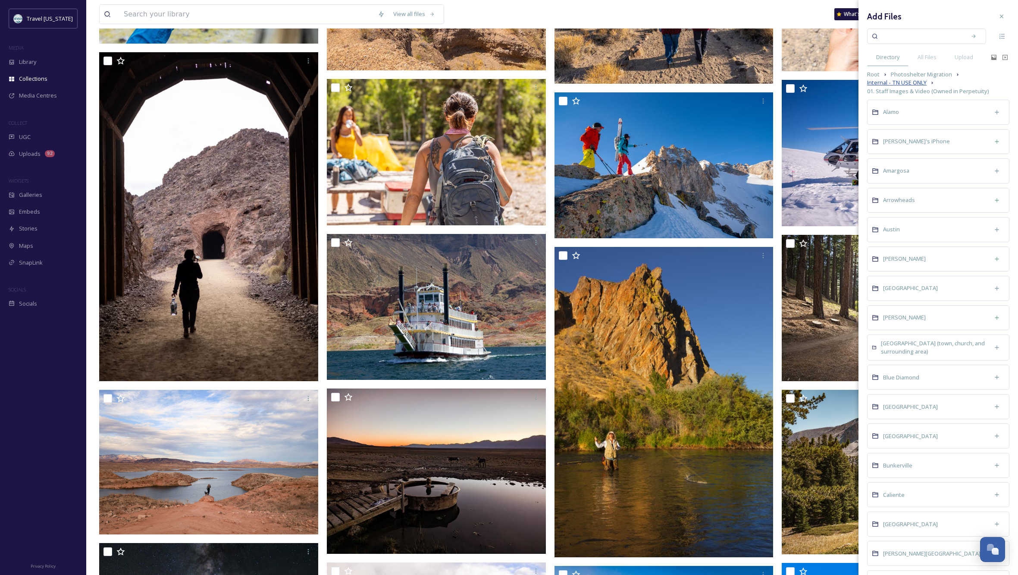
click at [915, 83] on span "Internal - TN USE ONLY" at bounding box center [897, 82] width 60 height 8
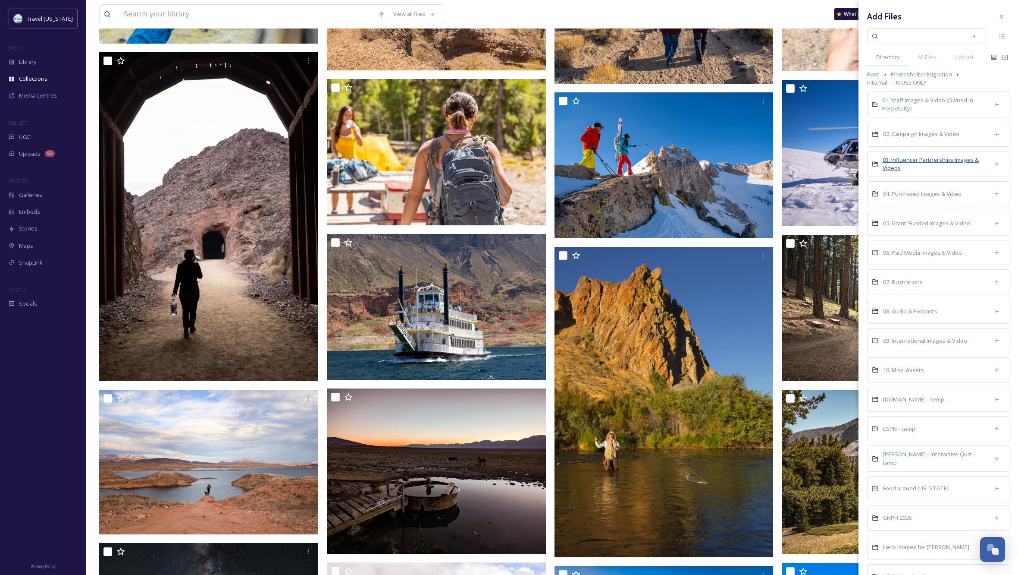
click at [907, 158] on span "03. Influencer Partnerships Images & Videos" at bounding box center [931, 164] width 96 height 16
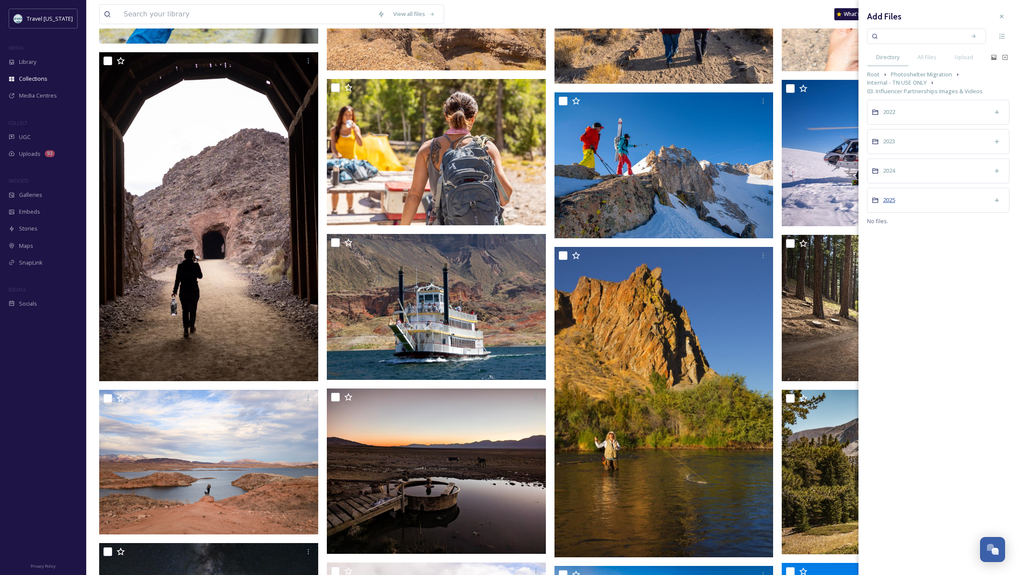
click at [890, 199] on span "2025" at bounding box center [889, 200] width 12 height 8
click at [910, 113] on span "@jamieroadtrips" at bounding box center [905, 112] width 44 height 8
click at [913, 150] on span "Images @jamieroadtrips" at bounding box center [915, 149] width 64 height 8
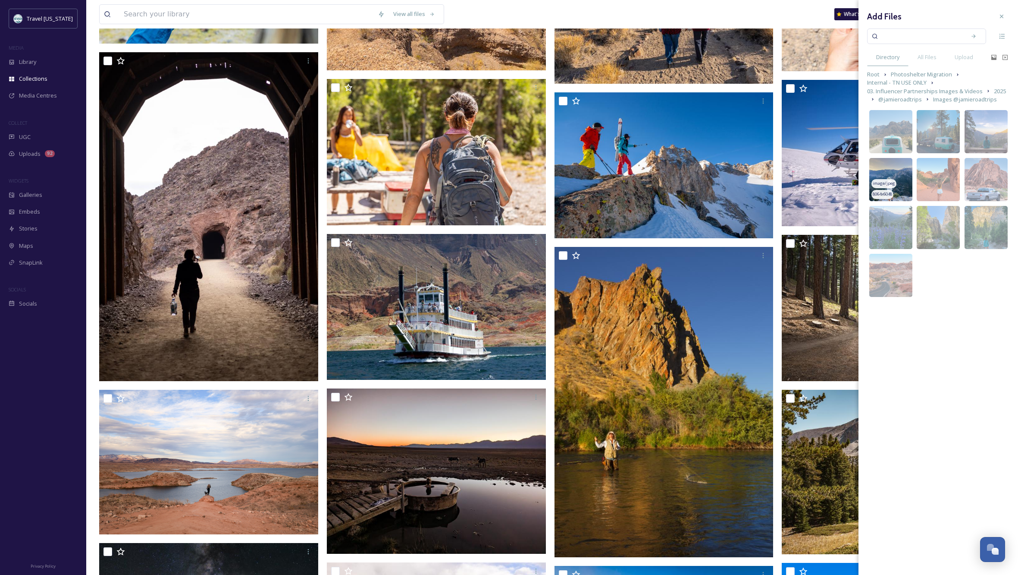
click at [892, 169] on img at bounding box center [891, 179] width 43 height 43
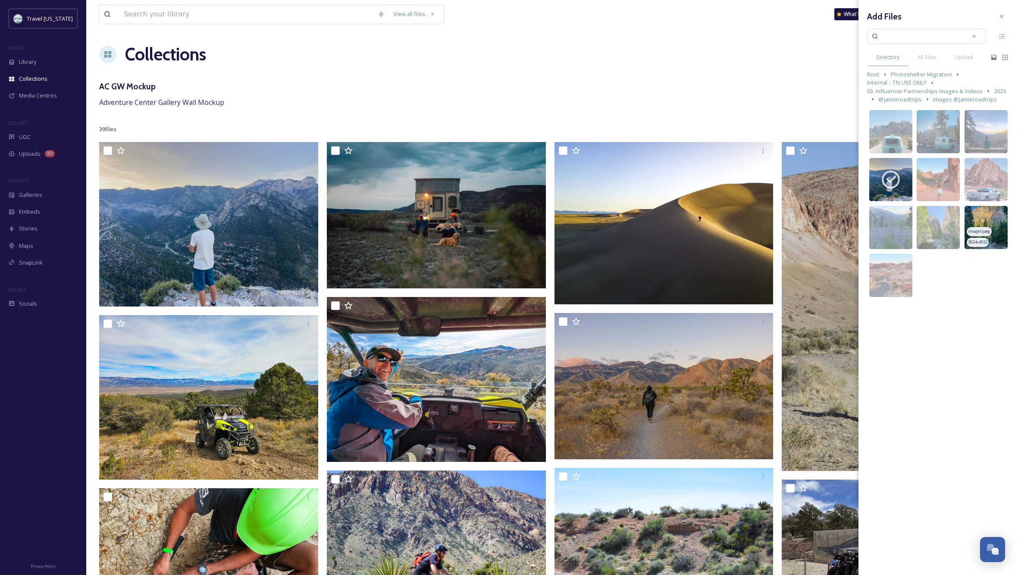
click at [988, 223] on img at bounding box center [986, 227] width 43 height 43
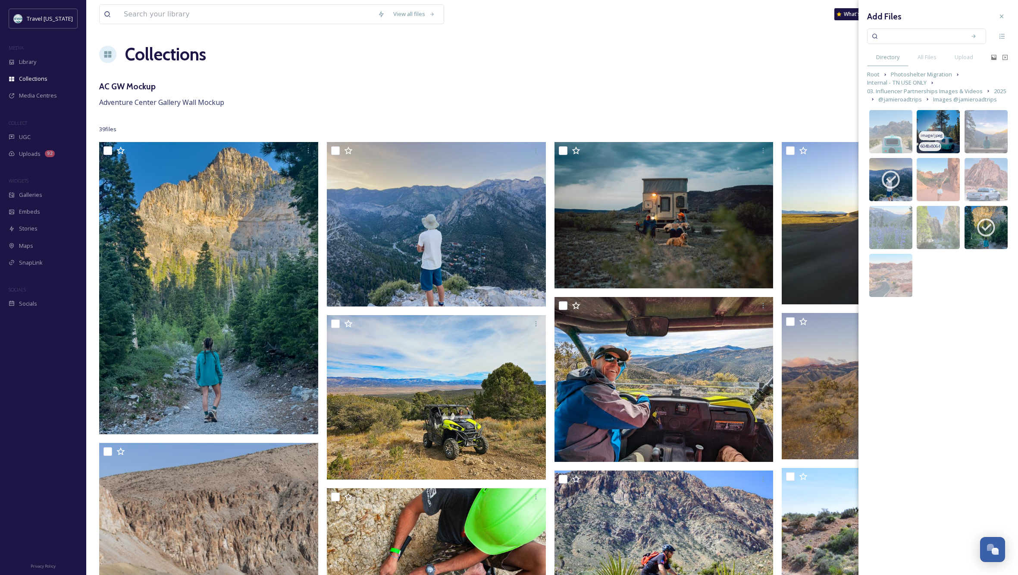
click at [937, 118] on img at bounding box center [938, 131] width 43 height 43
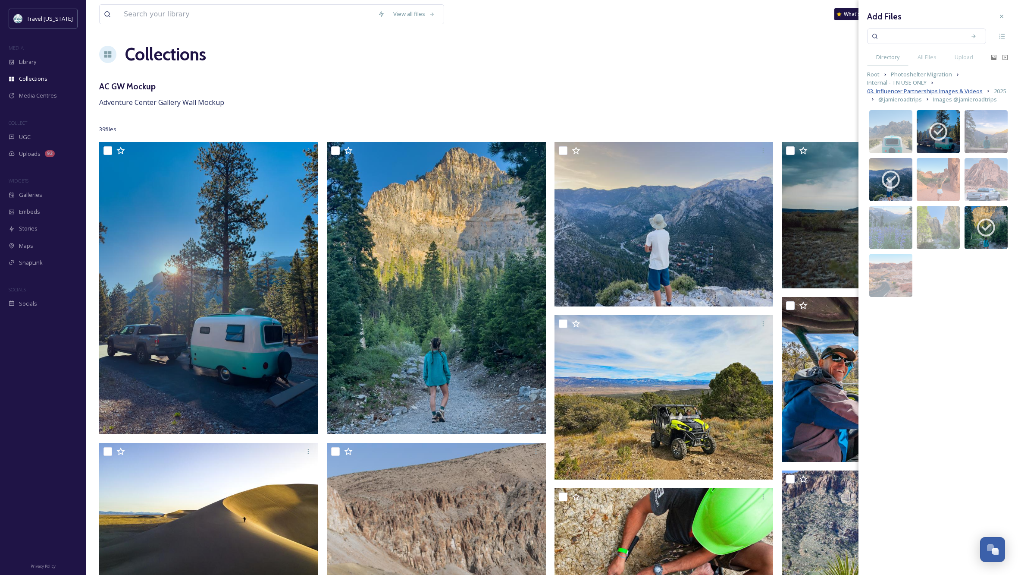
click at [954, 91] on span "03. Influencer Partnerships Images & Videos" at bounding box center [925, 91] width 116 height 8
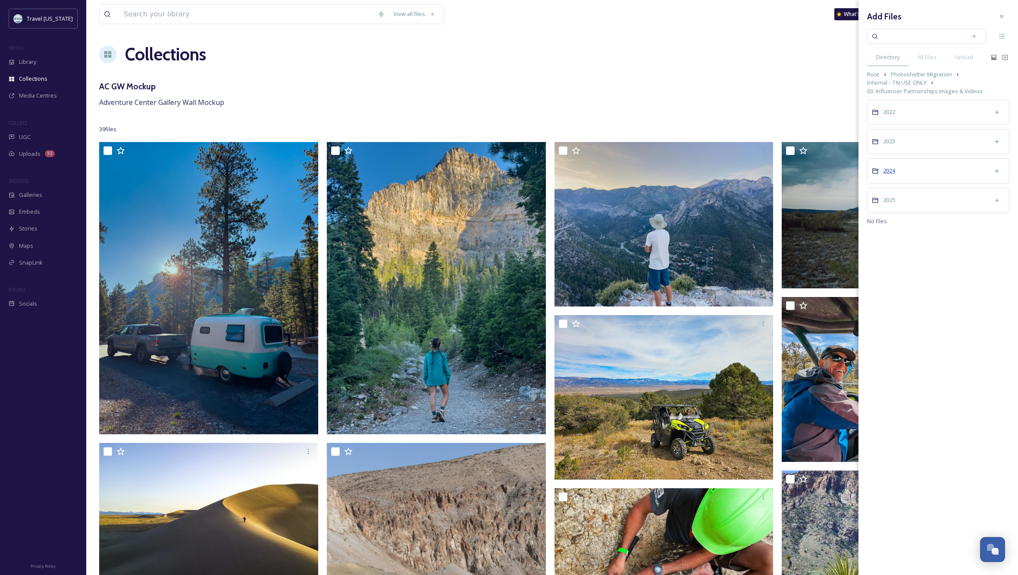
click at [886, 170] on span "2024" at bounding box center [889, 170] width 12 height 8
click at [903, 289] on span "@trav_in_the_bush" at bounding box center [908, 288] width 50 height 8
click at [897, 148] on span "Images @trav_in_the_bush" at bounding box center [918, 149] width 71 height 8
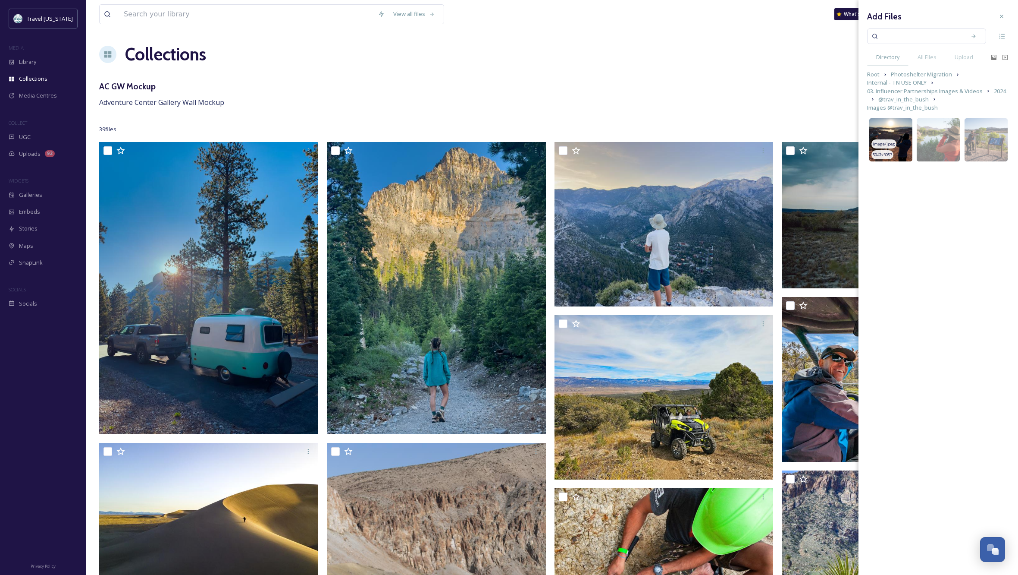
click at [885, 118] on img at bounding box center [891, 139] width 43 height 43
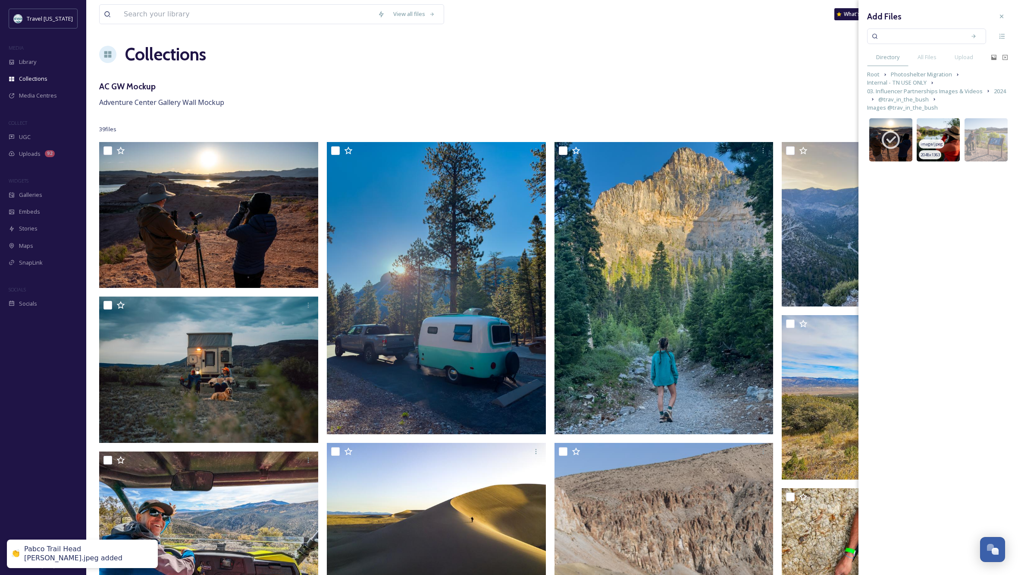
click at [939, 120] on img at bounding box center [938, 139] width 43 height 43
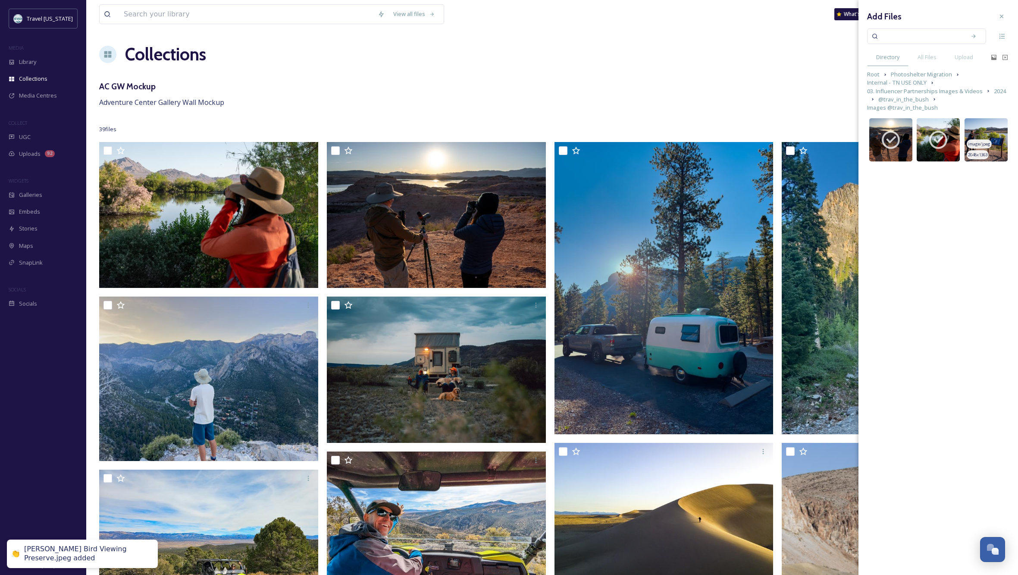
click at [989, 122] on img at bounding box center [986, 139] width 43 height 43
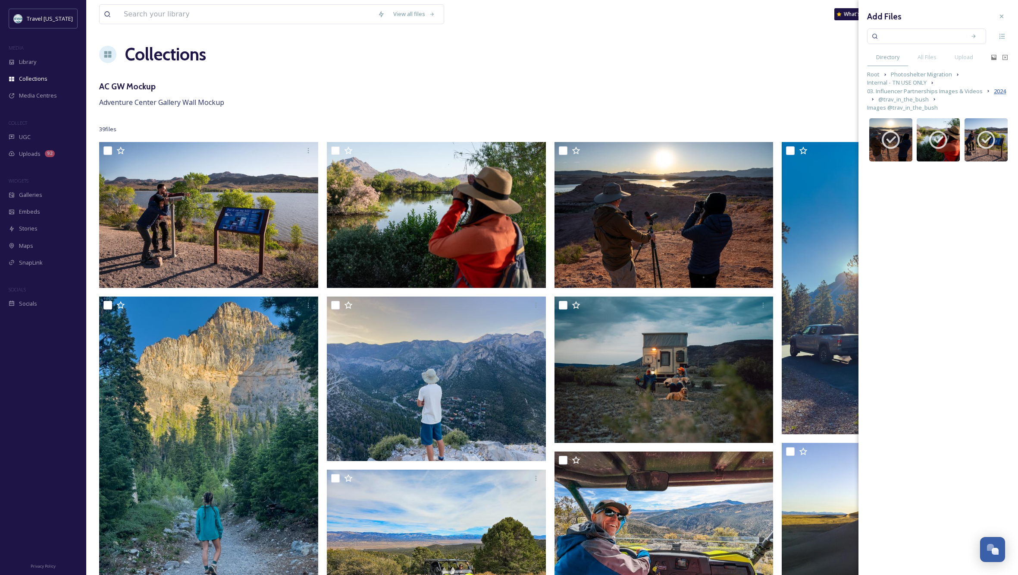
click at [999, 90] on span "2024" at bounding box center [1000, 91] width 12 height 8
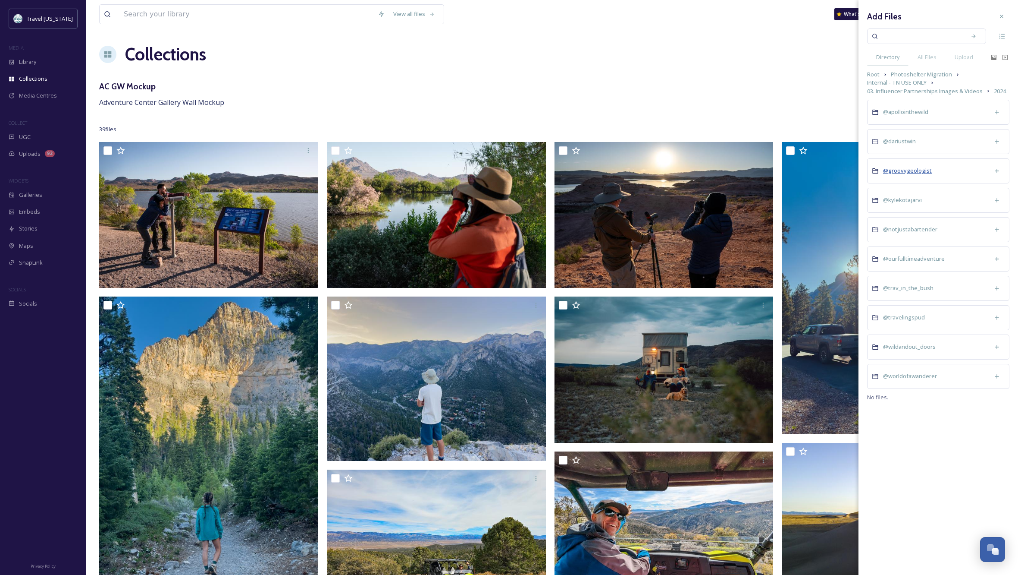
click at [912, 170] on span "@groovygeologist" at bounding box center [907, 170] width 49 height 8
click at [917, 151] on span "Images @groovygeologist" at bounding box center [917, 149] width 69 height 8
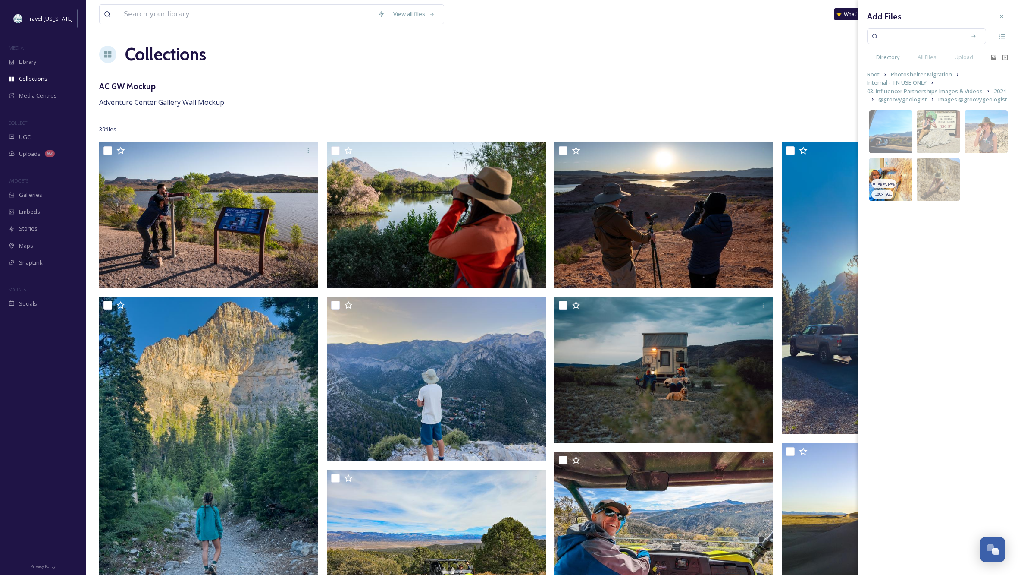
click at [892, 166] on img at bounding box center [891, 179] width 43 height 43
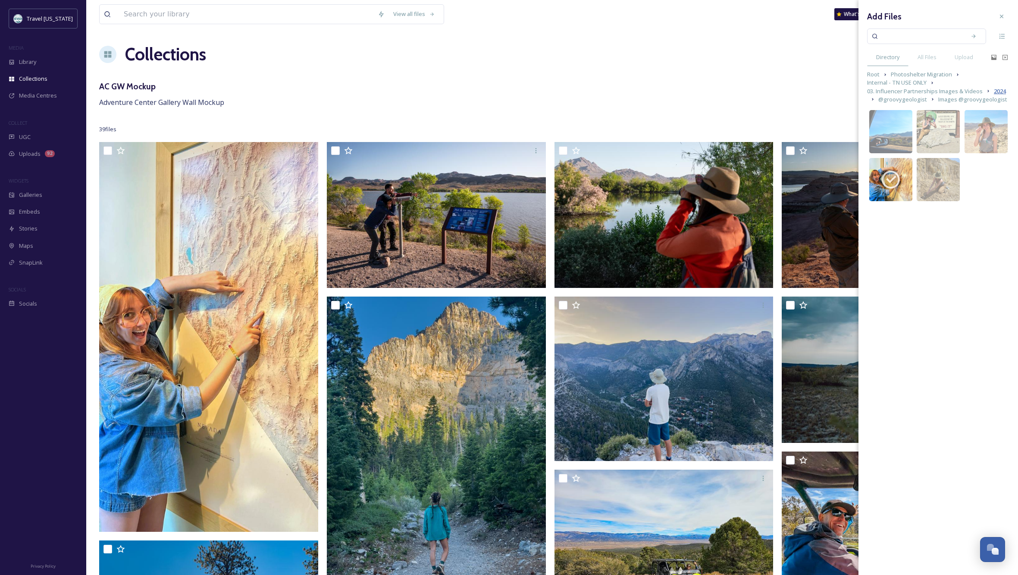
click at [1003, 92] on span "2024" at bounding box center [1000, 91] width 12 height 8
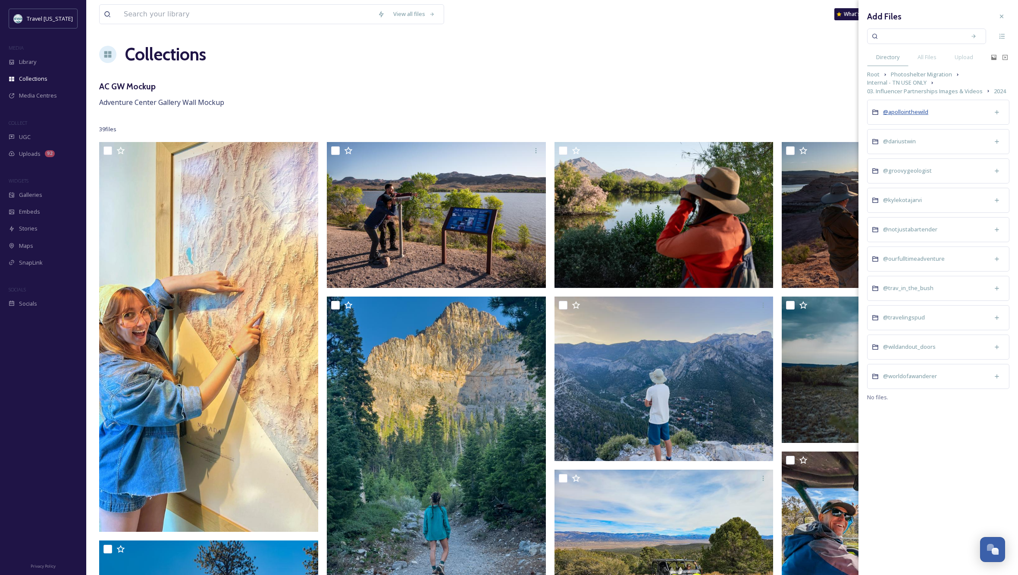
click at [917, 111] on span "@apollointhewild" at bounding box center [905, 112] width 45 height 8
click at [899, 148] on span "Images @apollointhewild" at bounding box center [916, 149] width 66 height 8
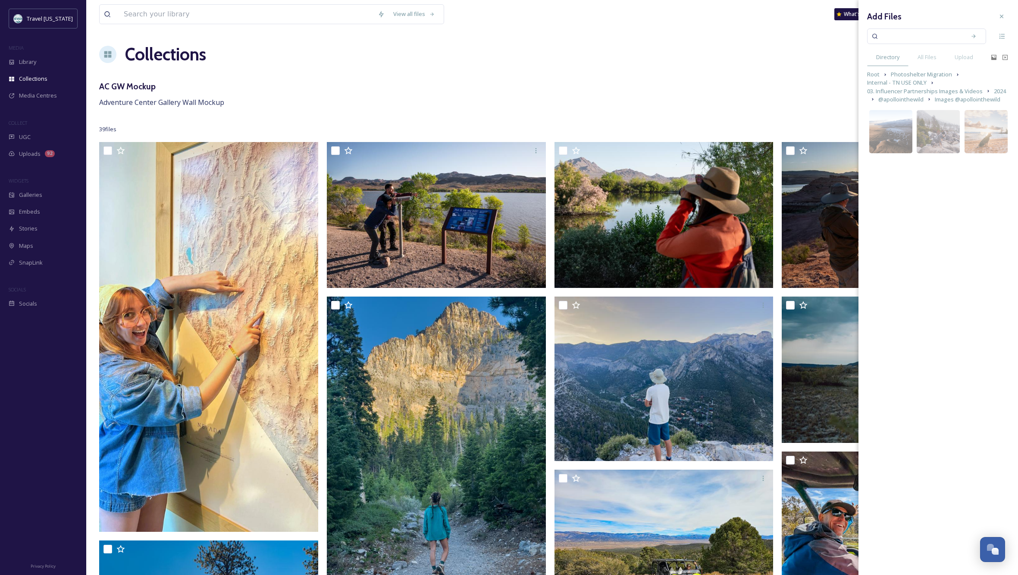
click at [935, 204] on div "Add Files Directory All Files Upload Root Photoshelter Migration Internal - TN …" at bounding box center [939, 287] width 160 height 575
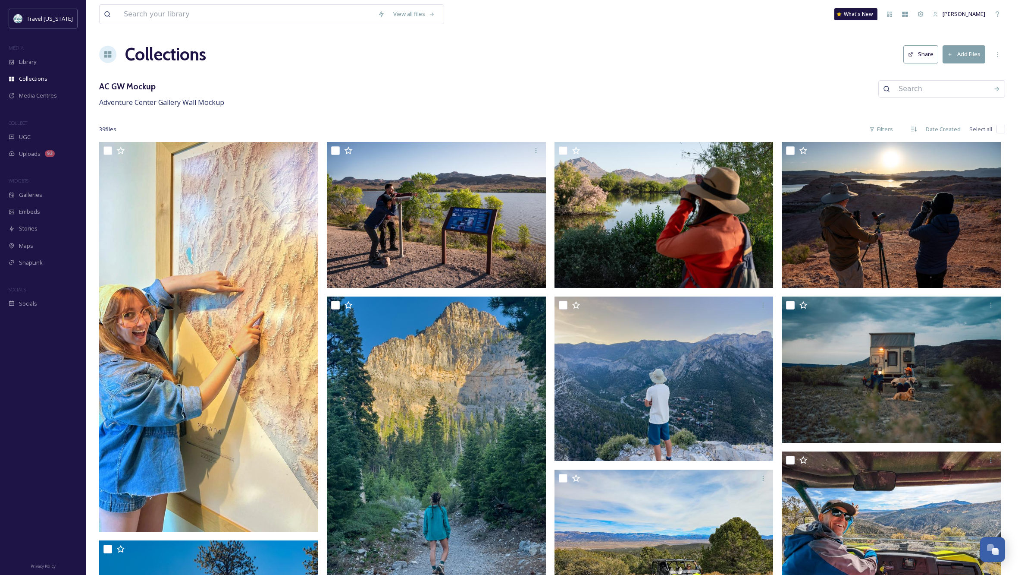
click at [631, 94] on div "AC GW Mockup Adventure Center Gallery Wall Mockup" at bounding box center [552, 94] width 906 height 28
click at [634, 100] on div "AC GW Mockup Adventure Center Gallery Wall Mockup" at bounding box center [552, 94] width 906 height 28
click at [26, 194] on span "Galleries" at bounding box center [30, 195] width 23 height 8
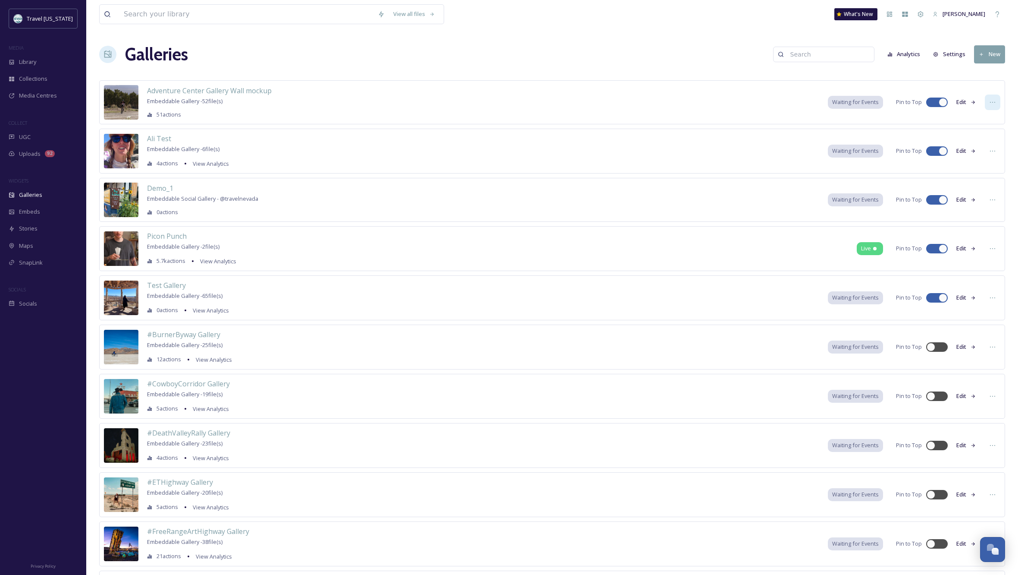
click at [996, 102] on icon at bounding box center [992, 102] width 7 height 7
click at [255, 91] on span "Adventure Center Gallery Wall mockup" at bounding box center [209, 90] width 125 height 9
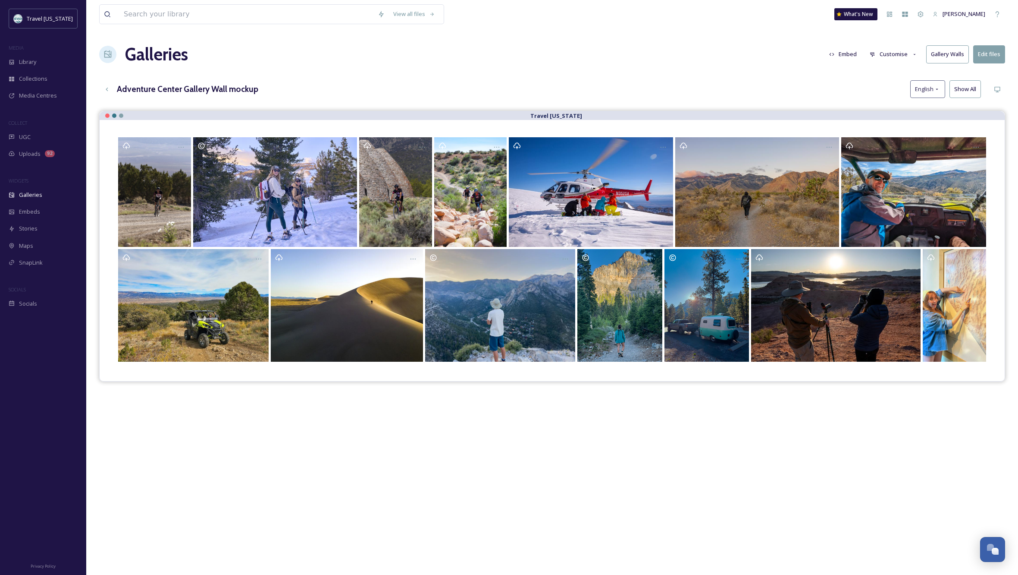
click at [948, 56] on button "Gallery Walls" at bounding box center [947, 54] width 43 height 18
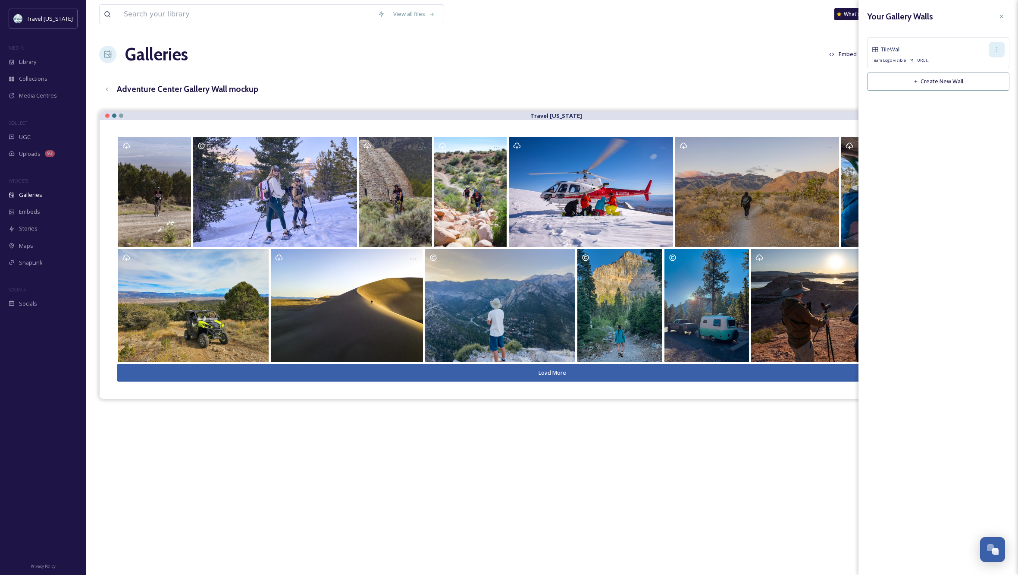
click at [997, 50] on icon at bounding box center [997, 49] width 1 height 5
click at [992, 82] on span "Copy Link" at bounding box center [983, 85] width 25 height 8
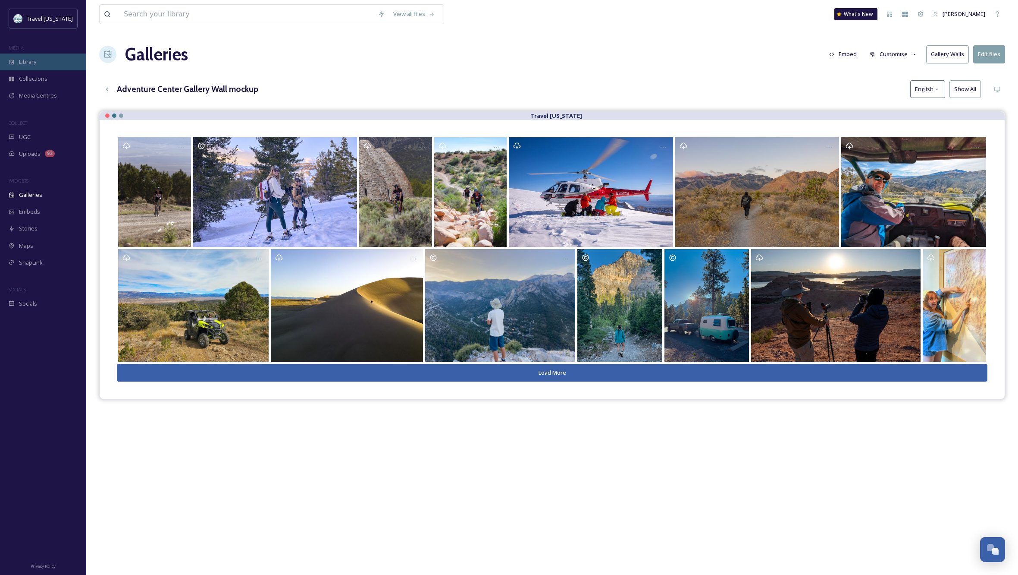
click at [25, 60] on span "Library" at bounding box center [27, 62] width 17 height 8
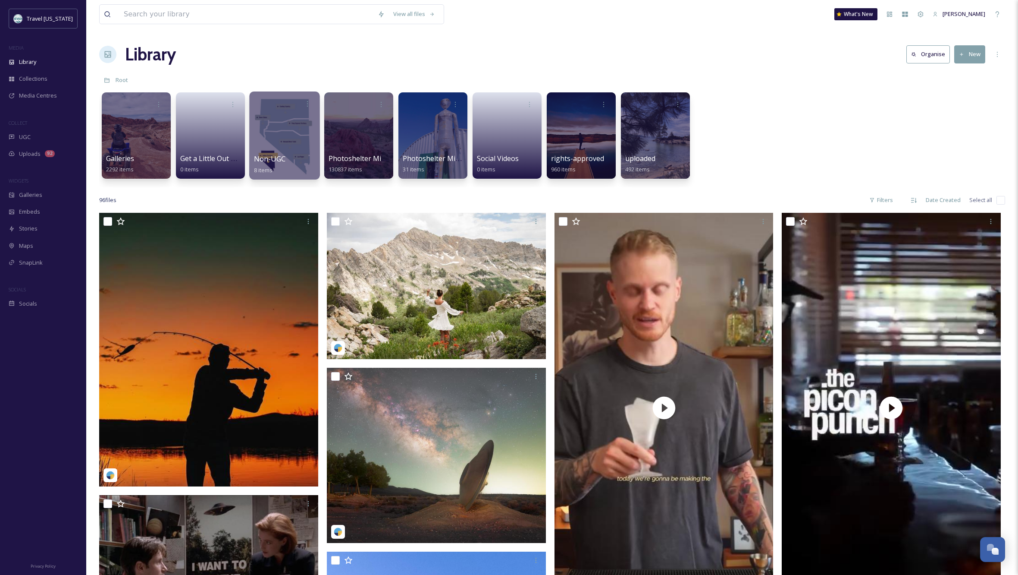
click at [289, 134] on div at bounding box center [284, 135] width 70 height 88
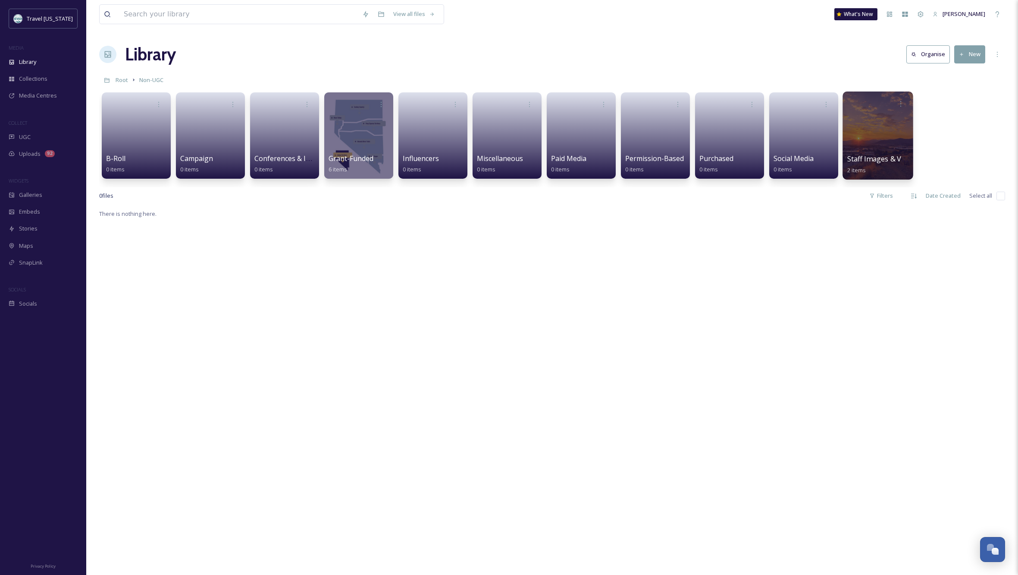
click at [888, 126] on div at bounding box center [878, 135] width 70 height 88
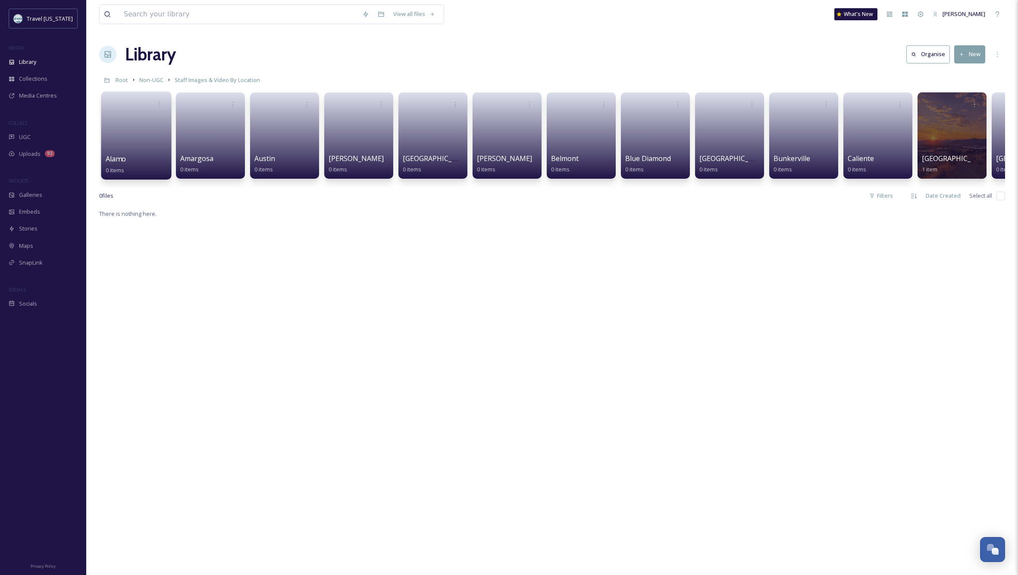
click at [136, 152] on link at bounding box center [137, 133] width 62 height 42
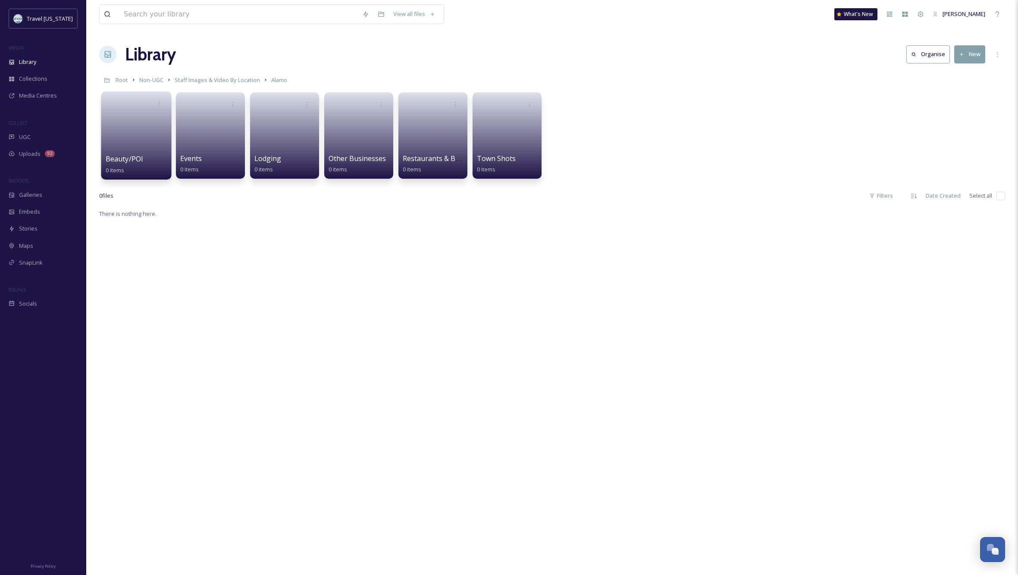
click at [141, 155] on span "Beauty/POI" at bounding box center [125, 158] width 38 height 9
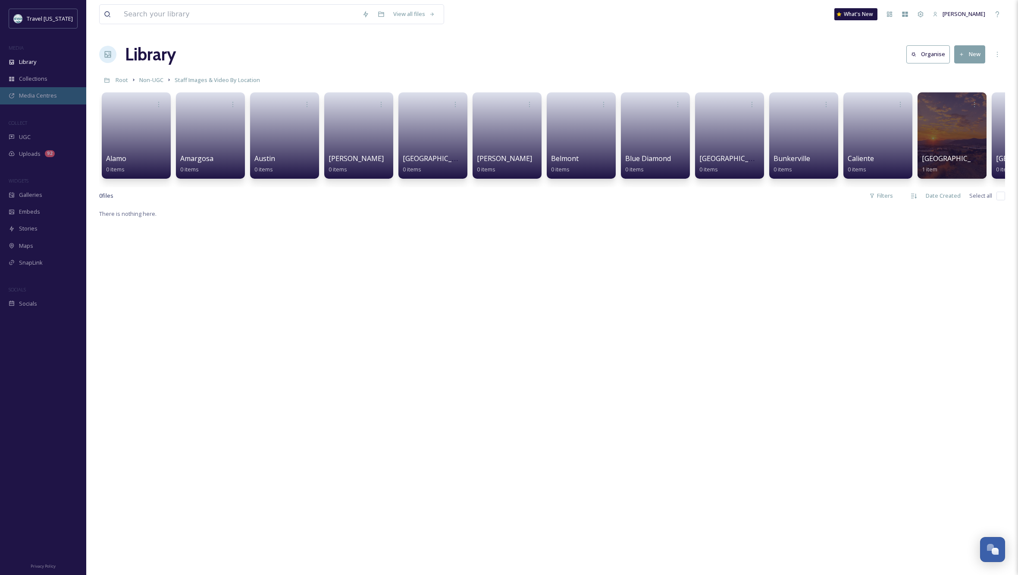
click at [45, 97] on span "Media Centres" at bounding box center [38, 95] width 38 height 8
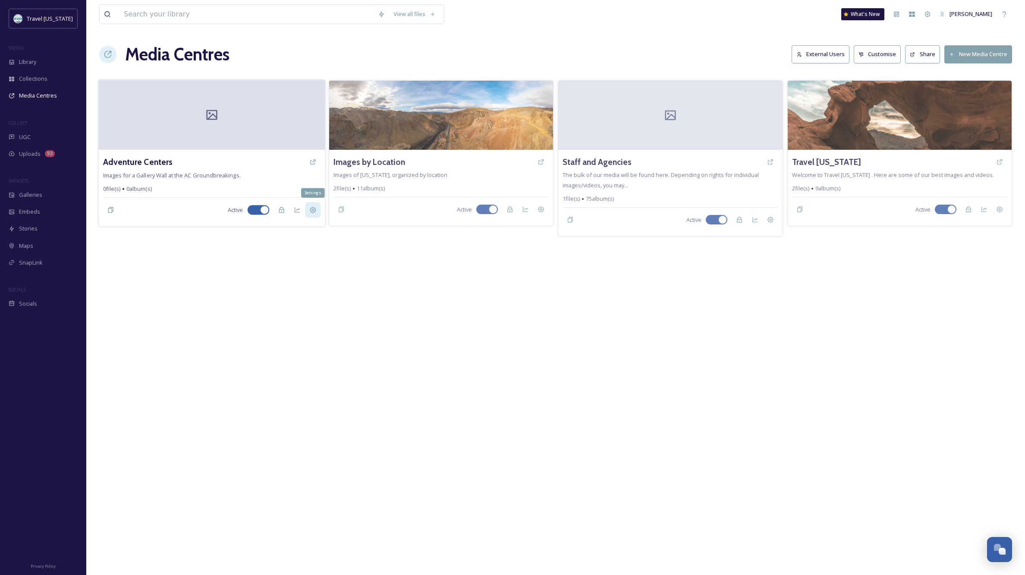
click at [313, 209] on icon at bounding box center [312, 210] width 6 height 6
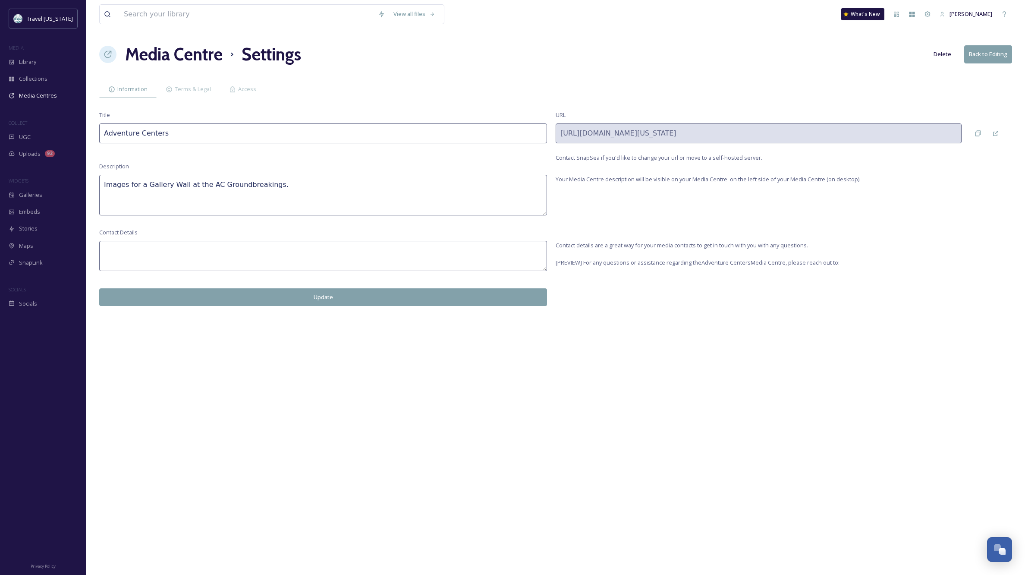
click at [943, 53] on button "Delete" at bounding box center [942, 54] width 26 height 17
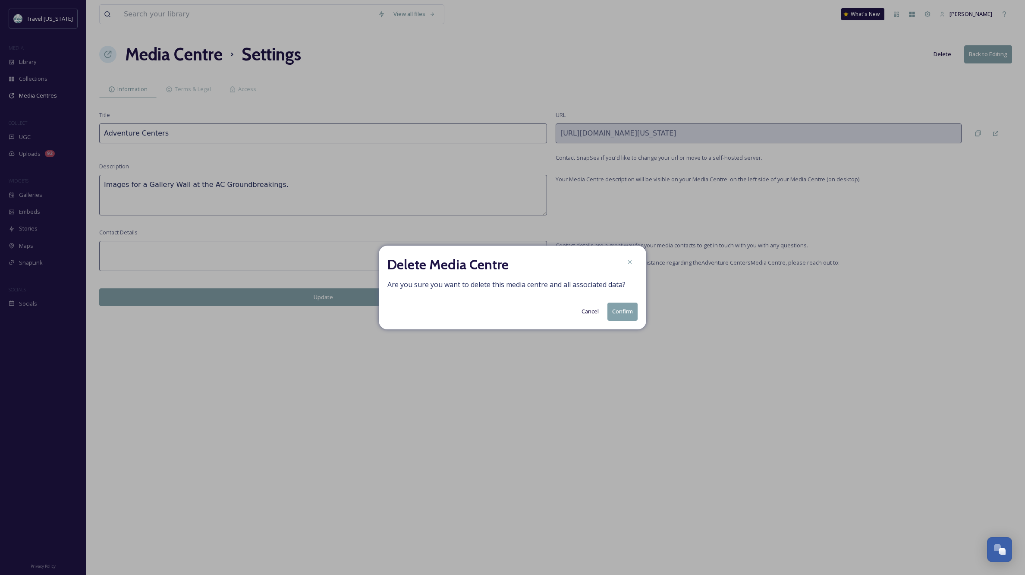
click at [625, 312] on button "Confirm" at bounding box center [622, 311] width 30 height 18
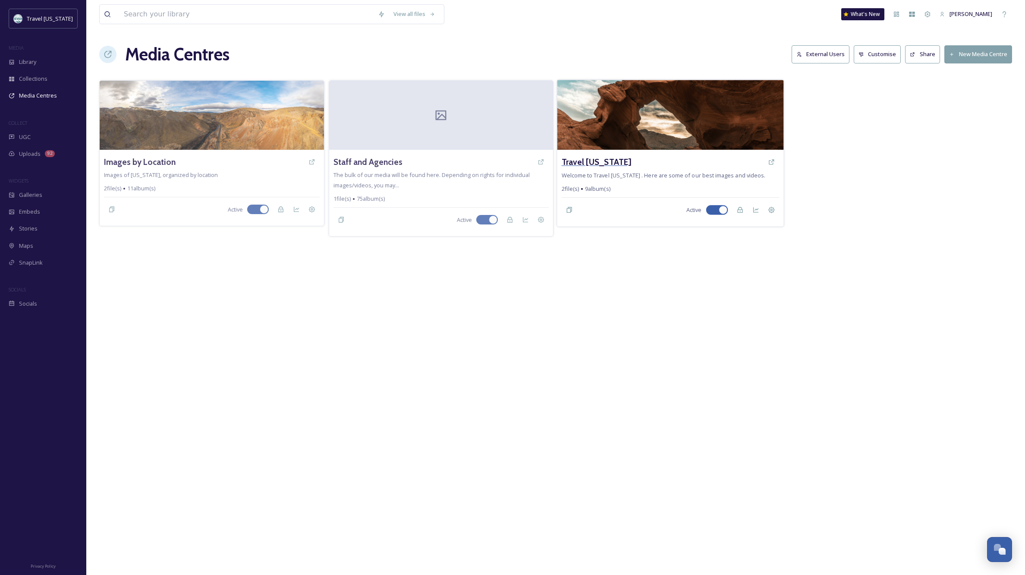
click at [604, 161] on h3 "Travel [US_STATE]" at bounding box center [597, 162] width 70 height 13
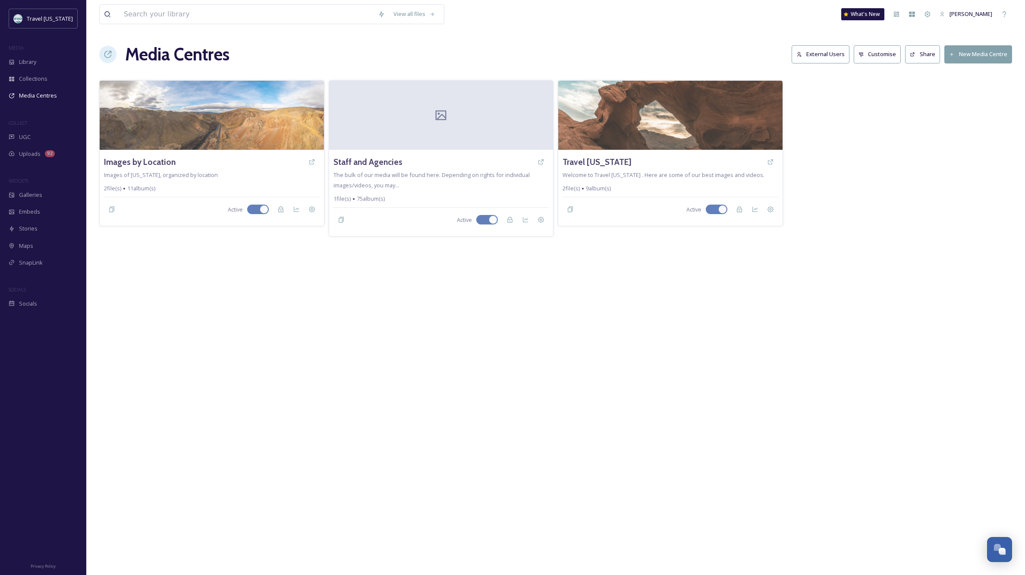
click at [700, 279] on div "View all files What's New [PERSON_NAME] Media Centres External Users Customise …" at bounding box center [555, 287] width 939 height 575
click at [375, 162] on h3 "Staff and Agencies" at bounding box center [367, 162] width 70 height 13
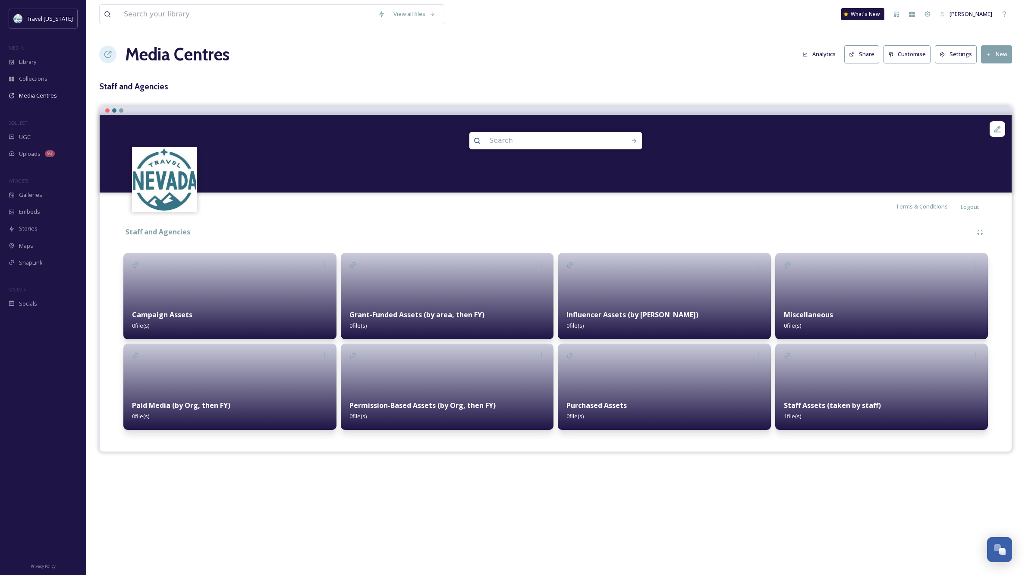
click at [850, 399] on div "Staff Assets (taken by staff) 1 file(s)" at bounding box center [881, 410] width 213 height 38
